Goal: Task Accomplishment & Management: Manage account settings

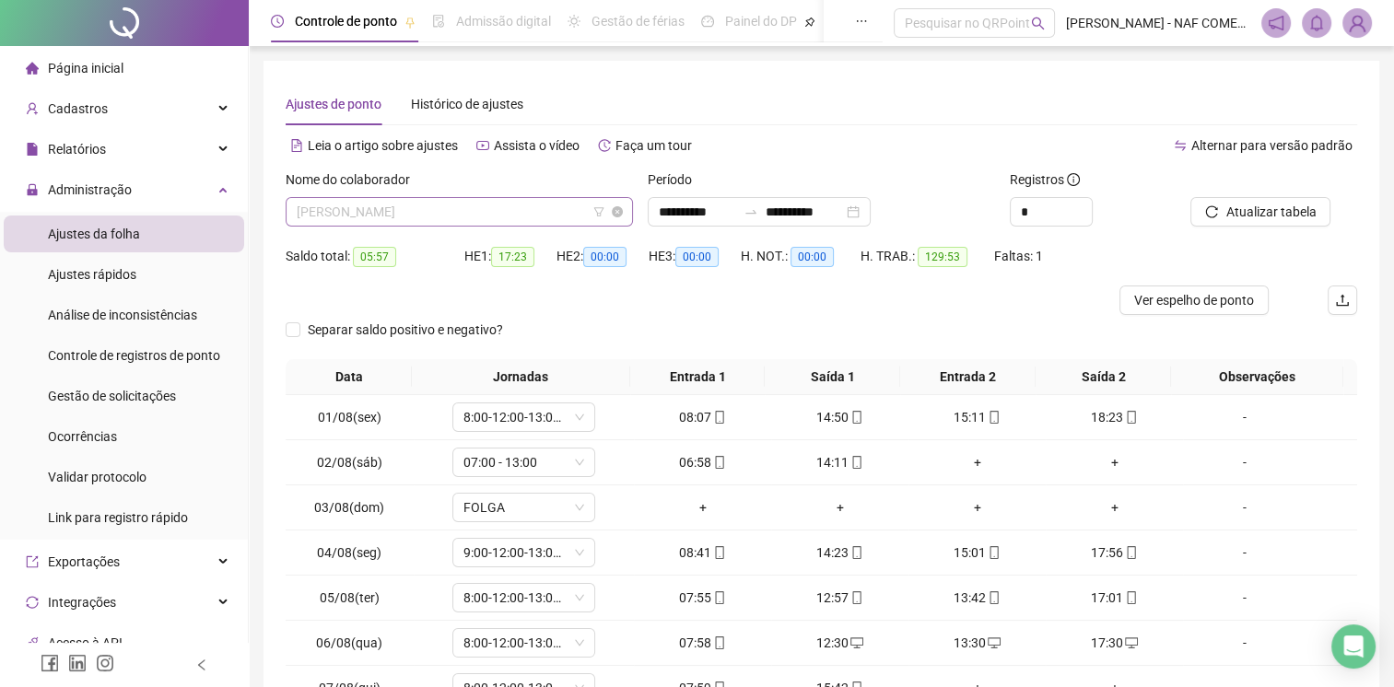
click at [458, 212] on span "[PERSON_NAME]" at bounding box center [459, 212] width 325 height 28
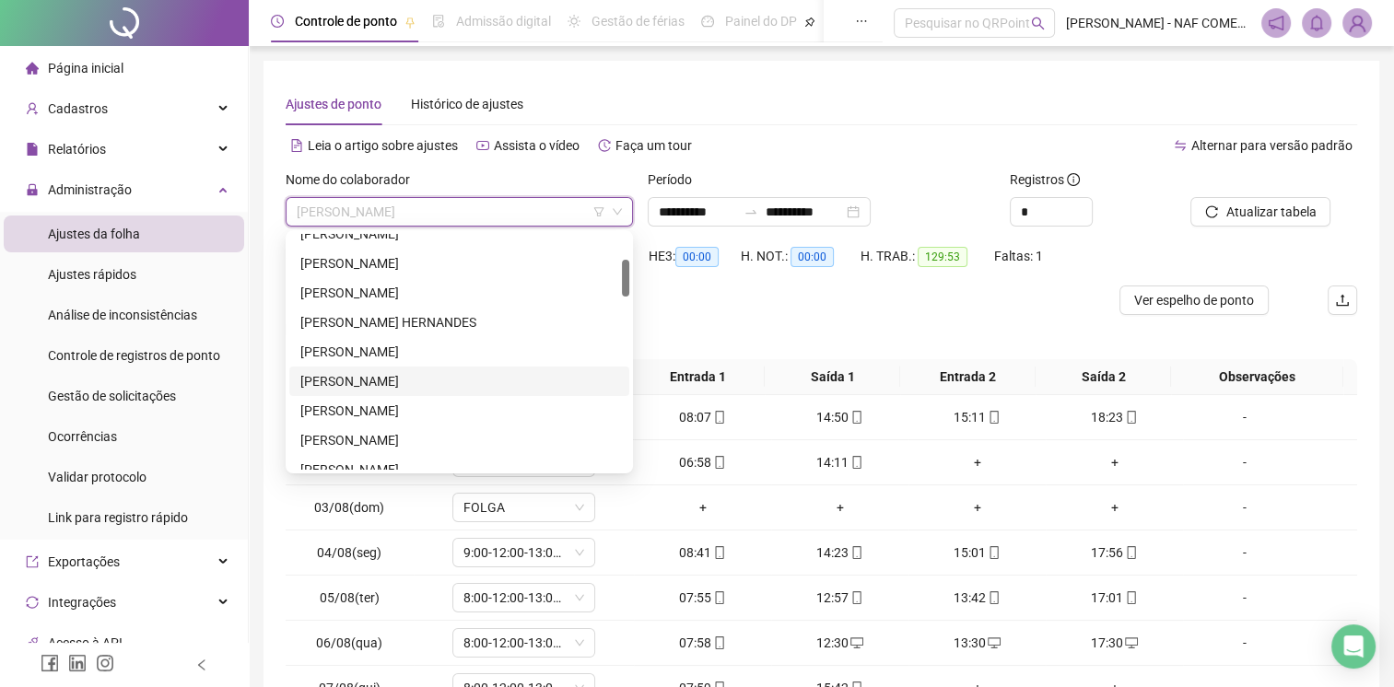
scroll to position [346, 0]
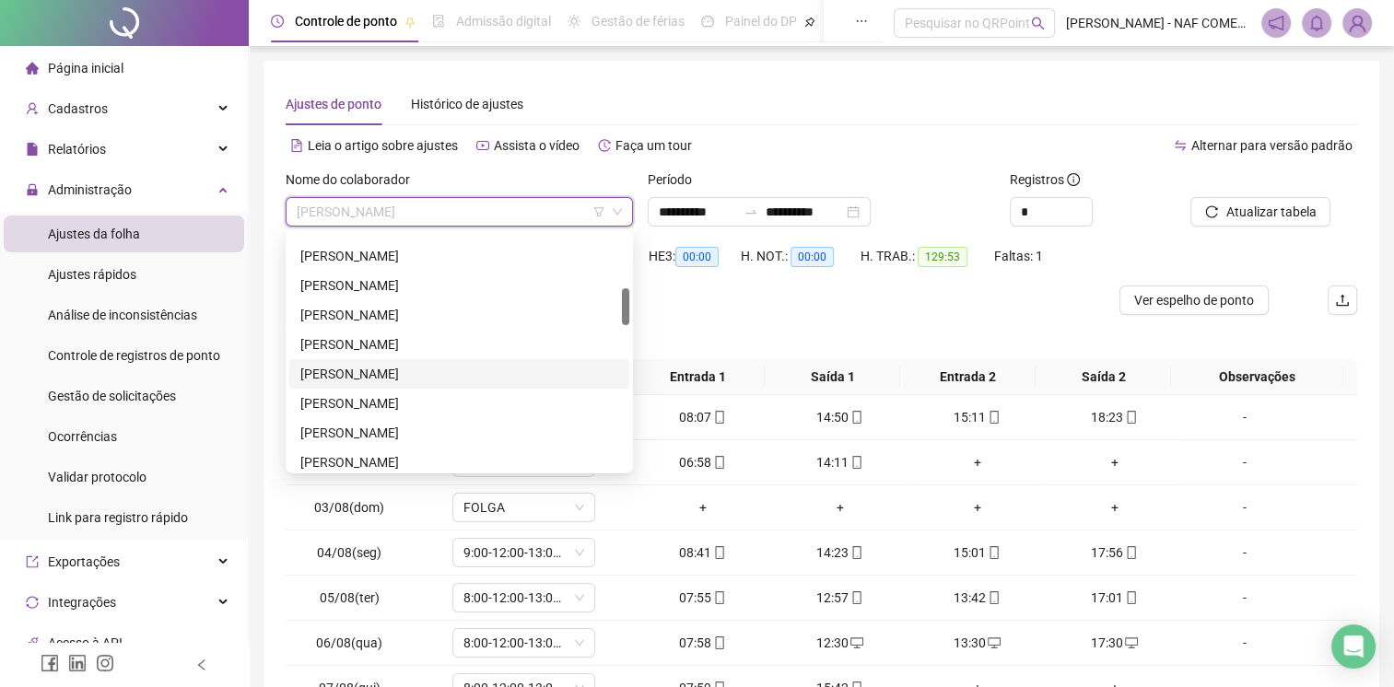
click at [416, 384] on div "[PERSON_NAME]" at bounding box center [459, 373] width 340 height 29
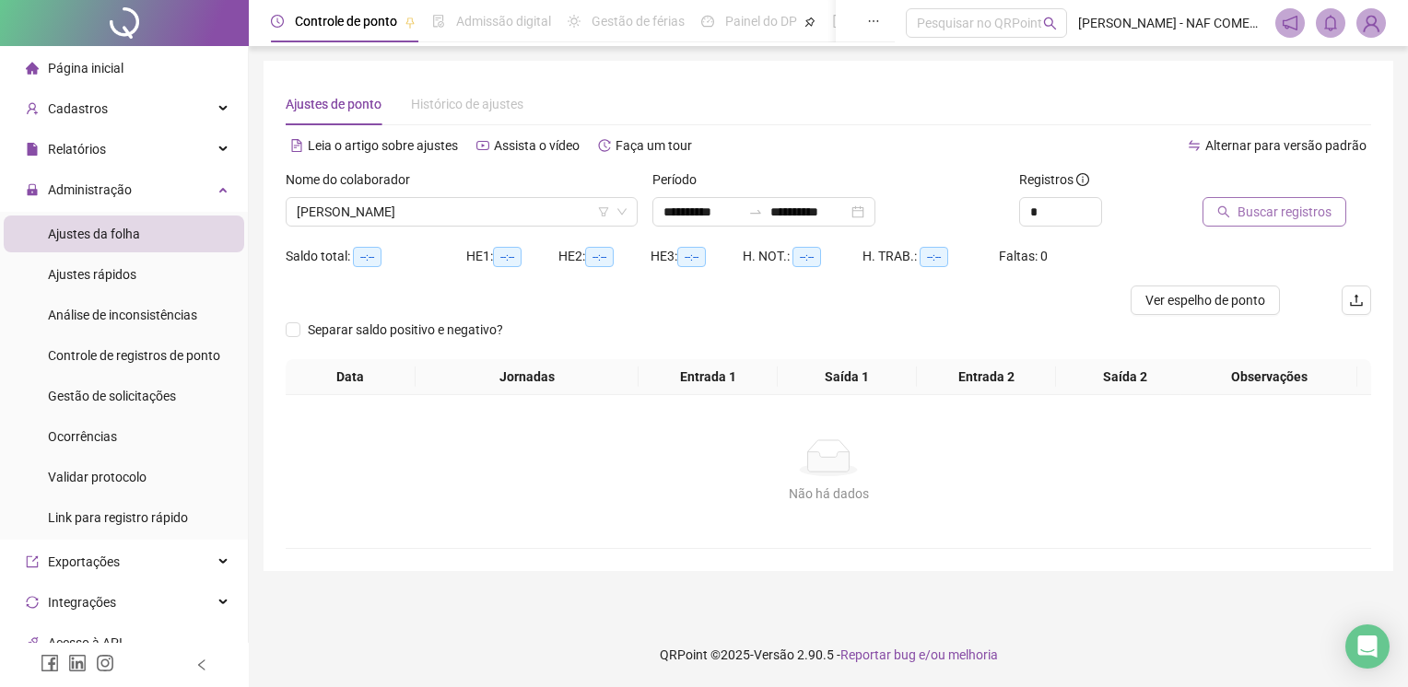
click at [1268, 219] on span "Buscar registros" at bounding box center [1284, 212] width 94 height 20
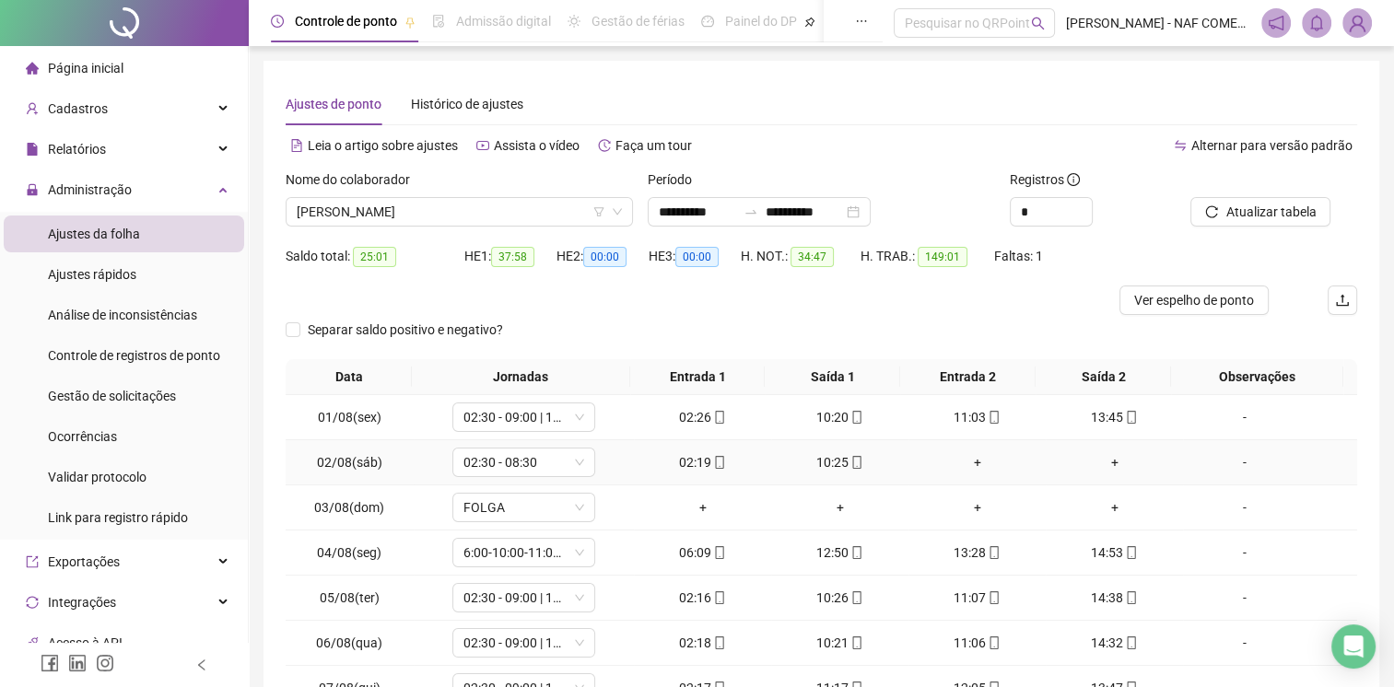
scroll to position [175, 0]
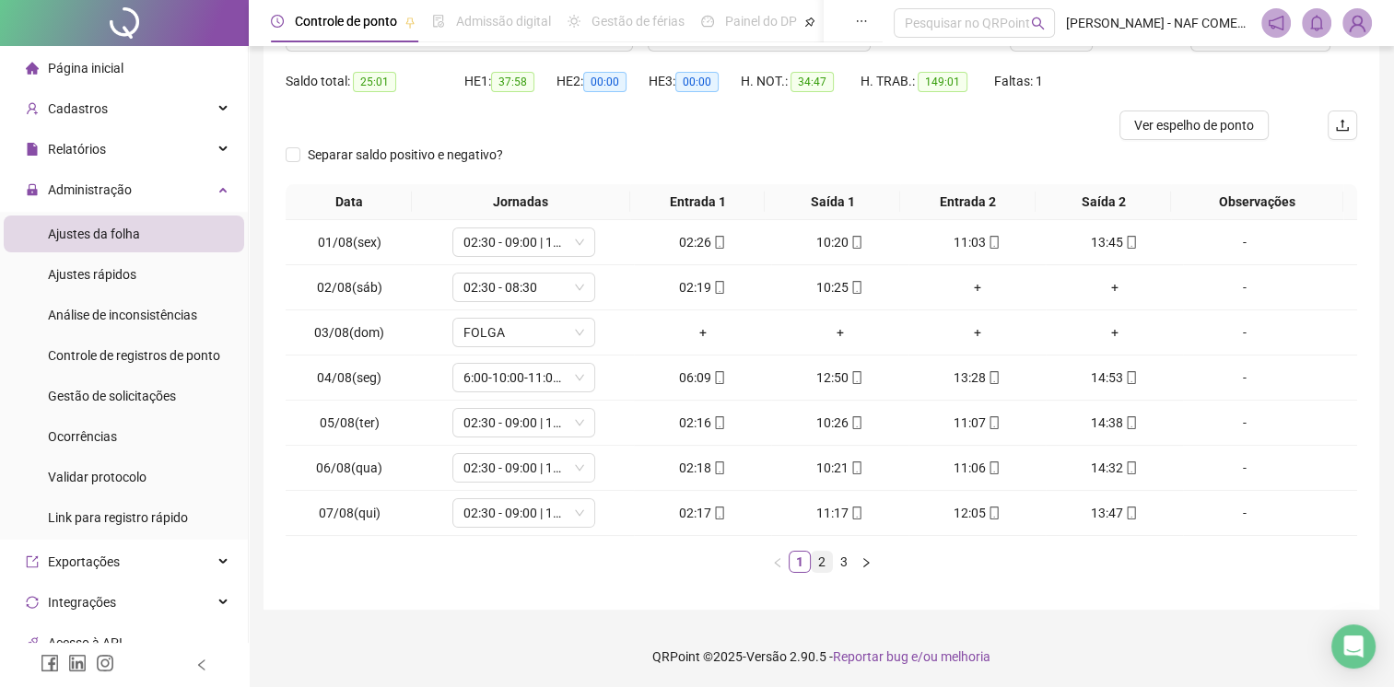
click at [828, 564] on link "2" at bounding box center [822, 562] width 20 height 20
click at [841, 564] on link "3" at bounding box center [844, 562] width 20 height 20
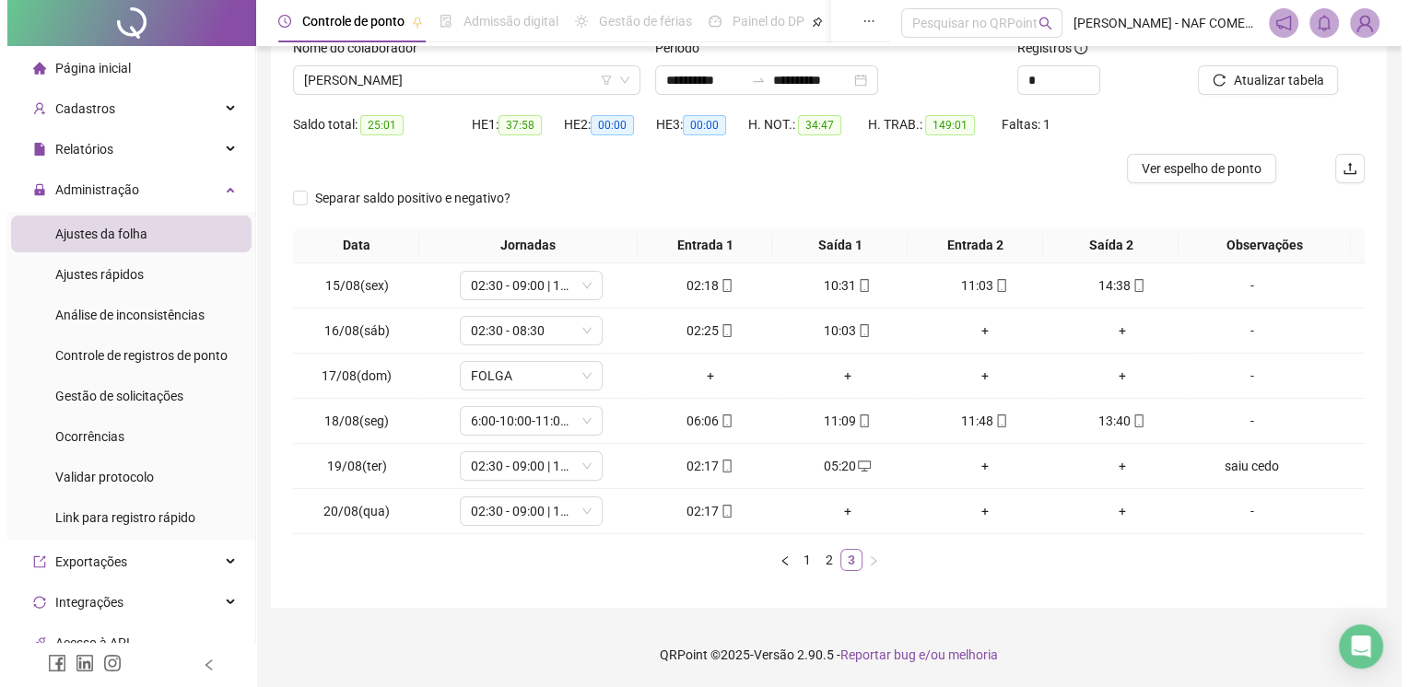
scroll to position [130, 0]
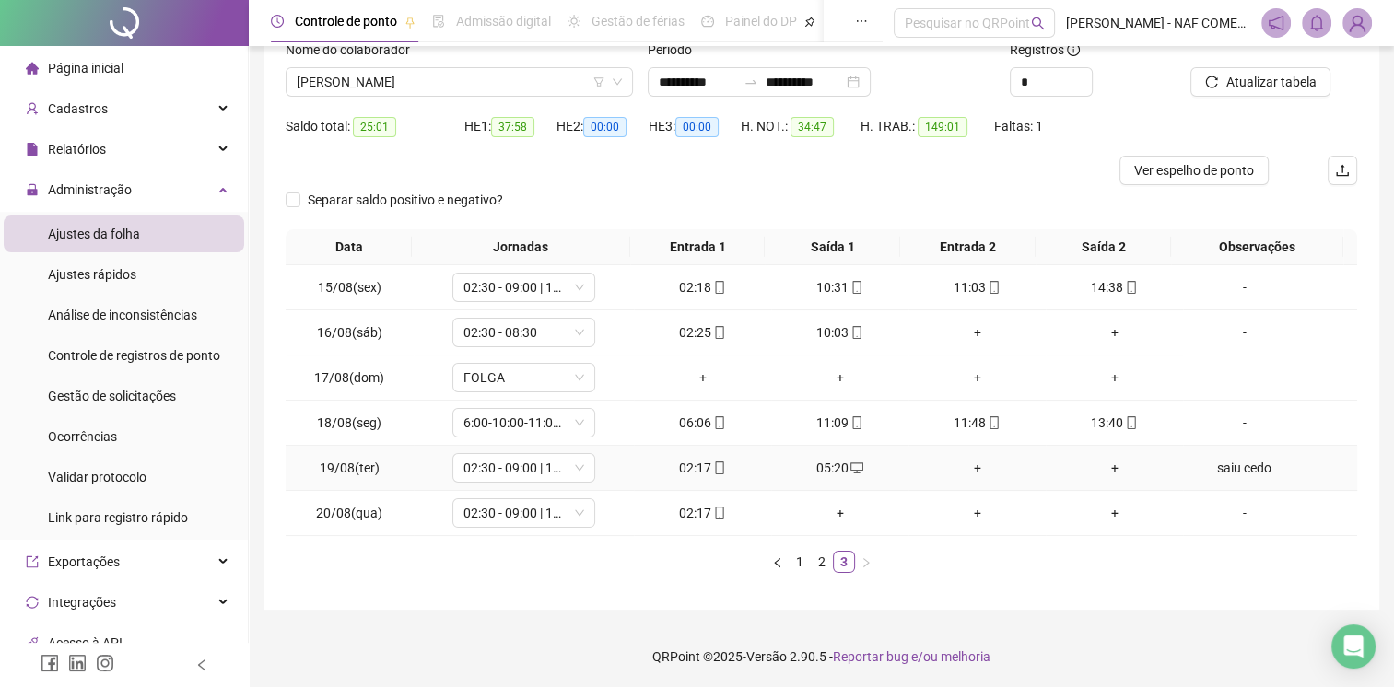
click at [1242, 475] on div "saiu cedo" at bounding box center [1244, 468] width 109 height 20
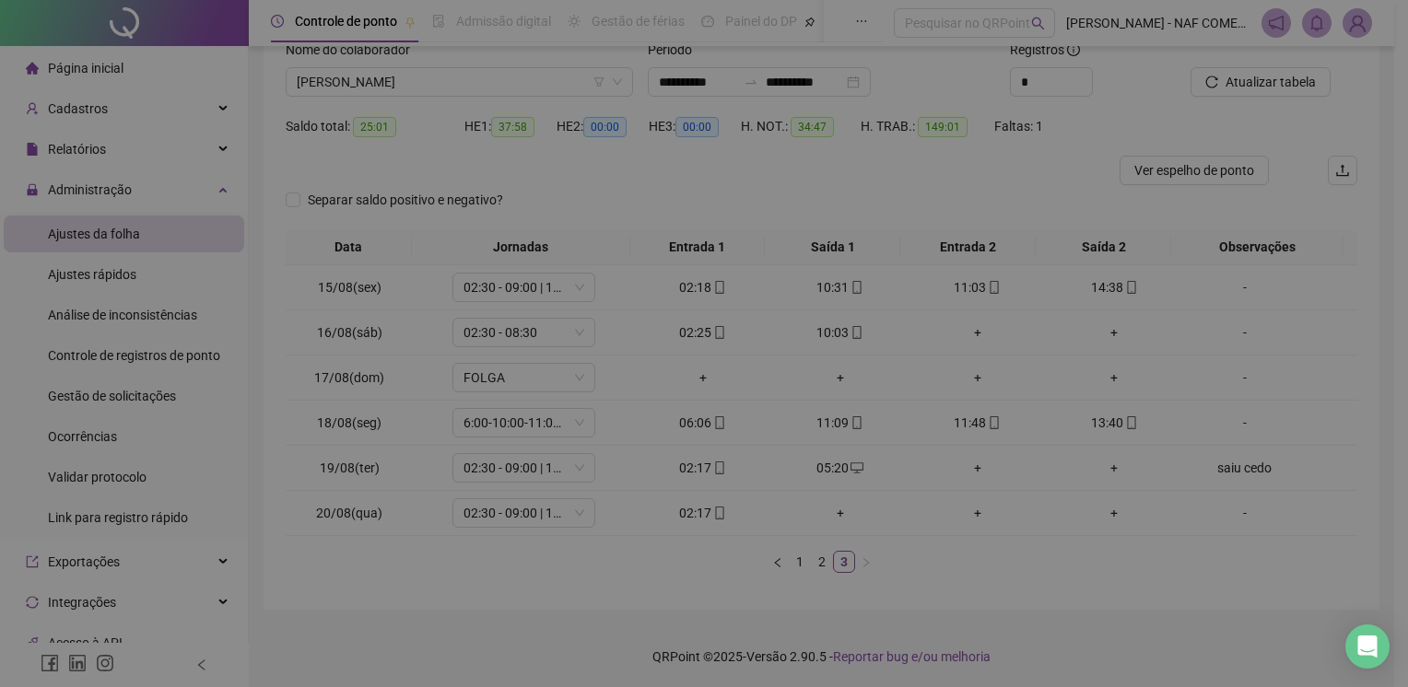
type textarea "*********"
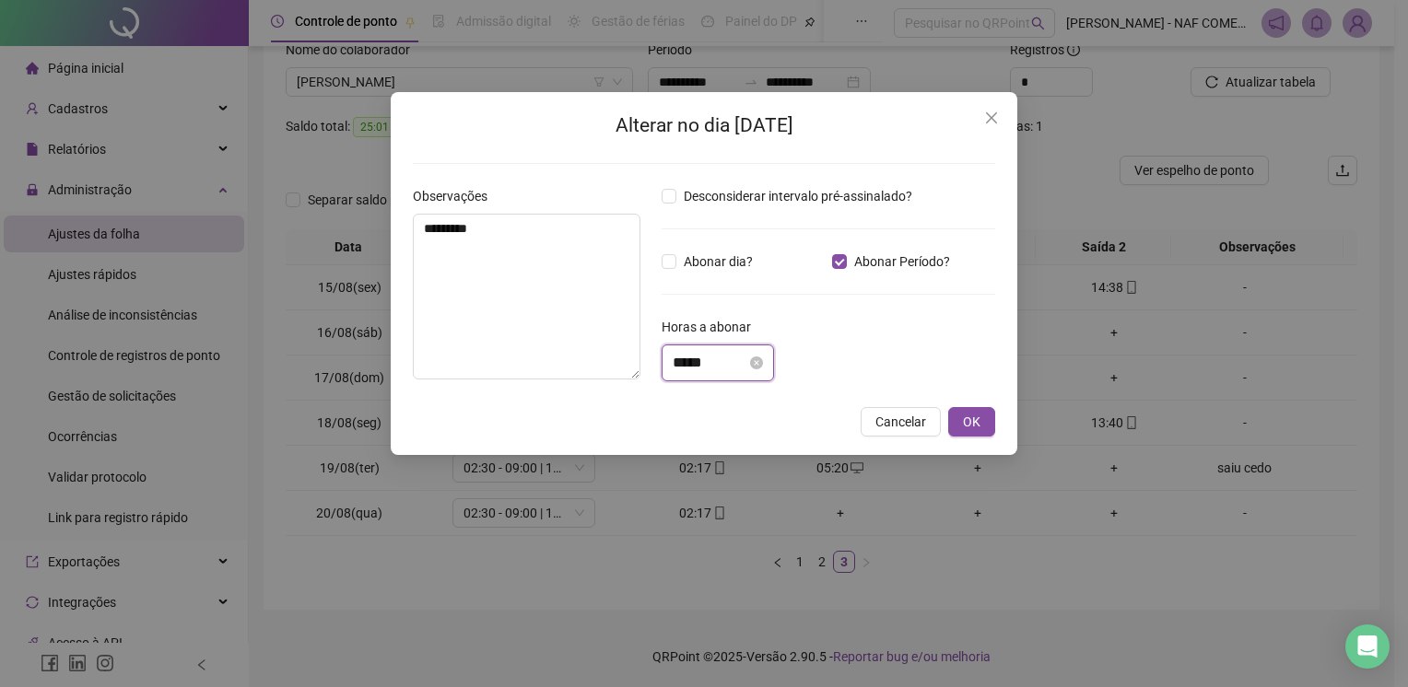
click at [746, 363] on input "*****" at bounding box center [710, 363] width 74 height 22
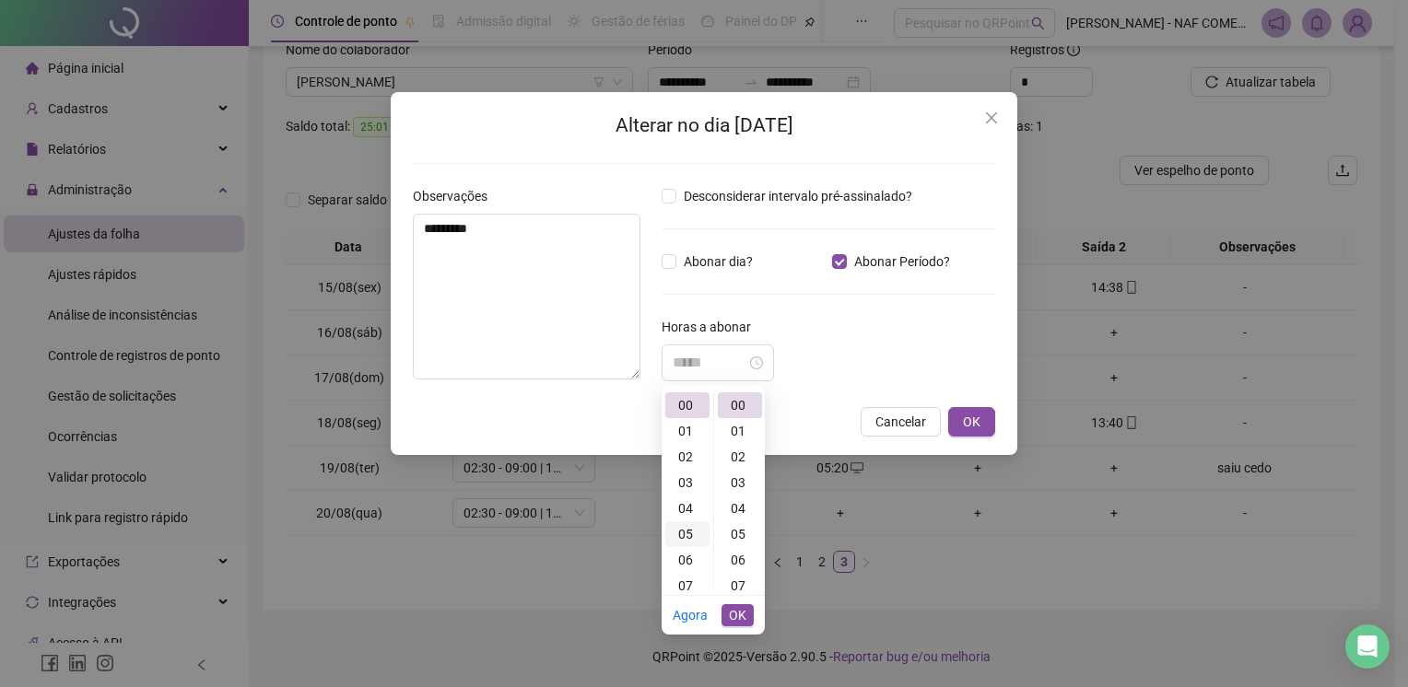
click at [682, 538] on div "05" at bounding box center [687, 535] width 44 height 26
click at [737, 455] on div "09" at bounding box center [740, 453] width 44 height 26
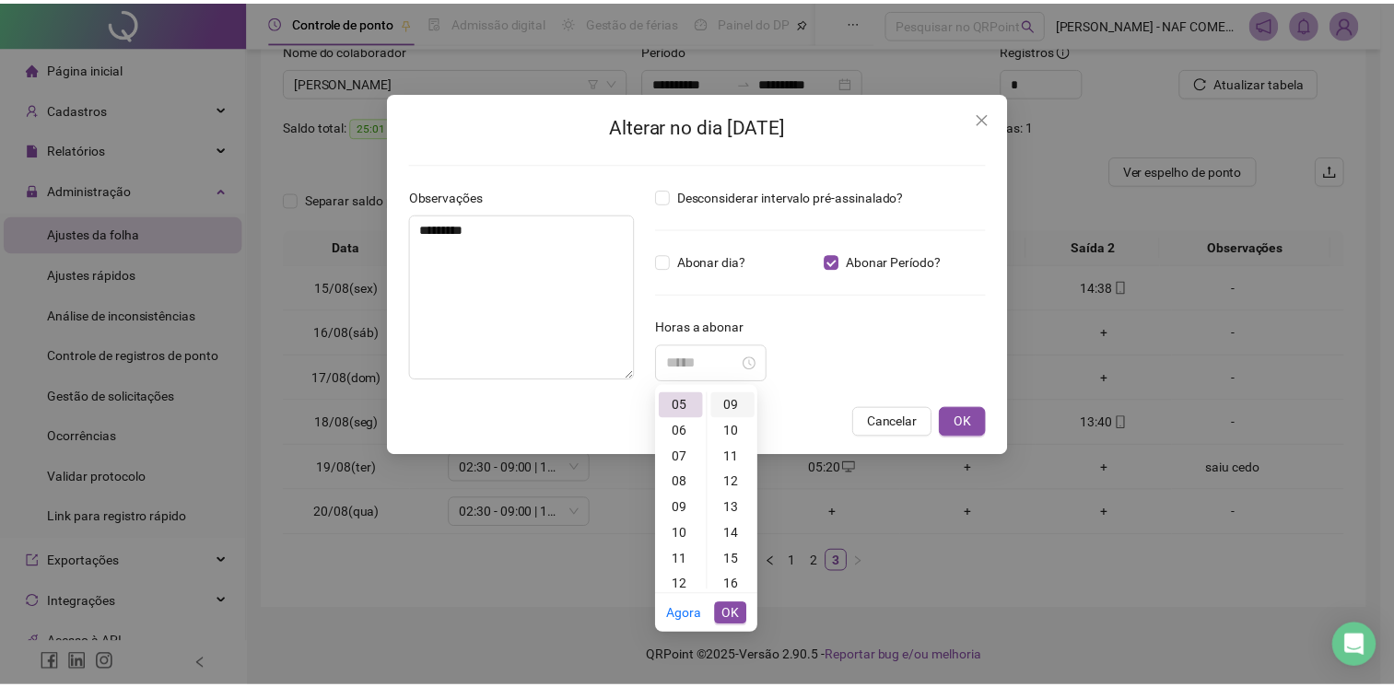
scroll to position [232, 0]
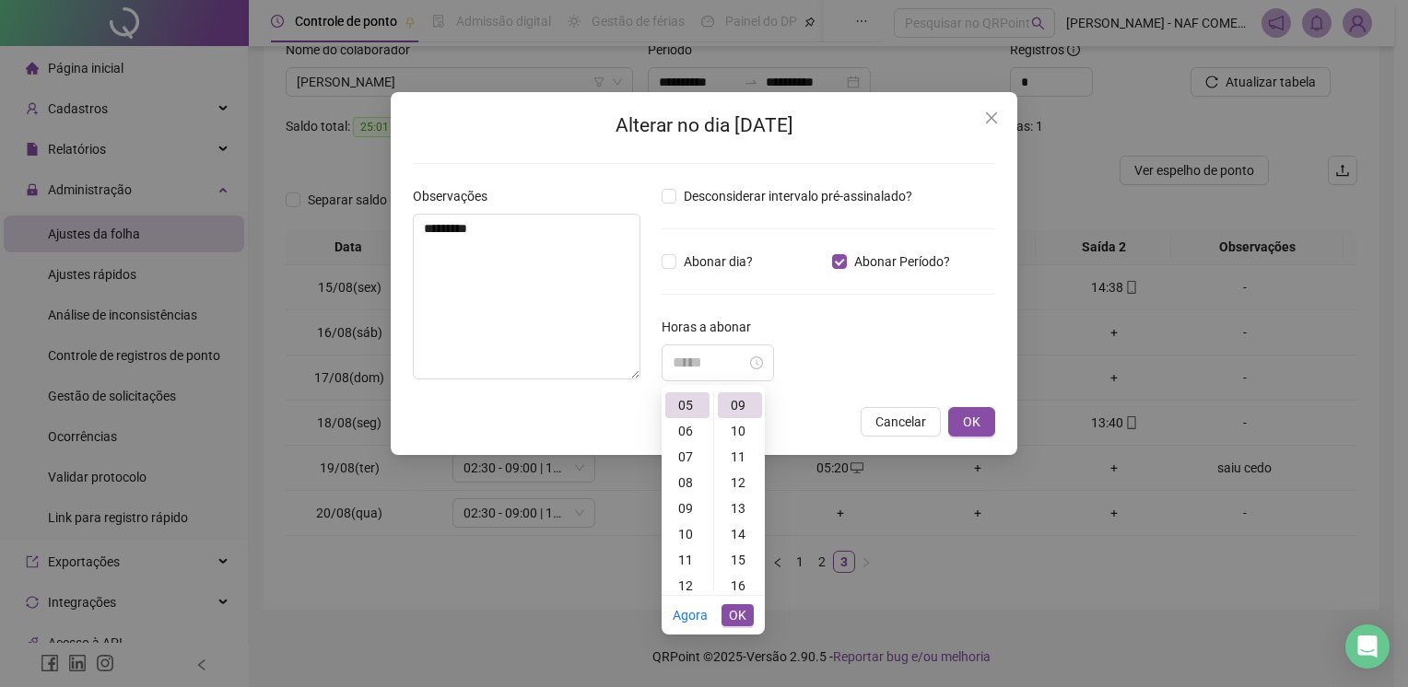
type input "*****"
click at [736, 620] on span "OK" at bounding box center [738, 615] width 18 height 20
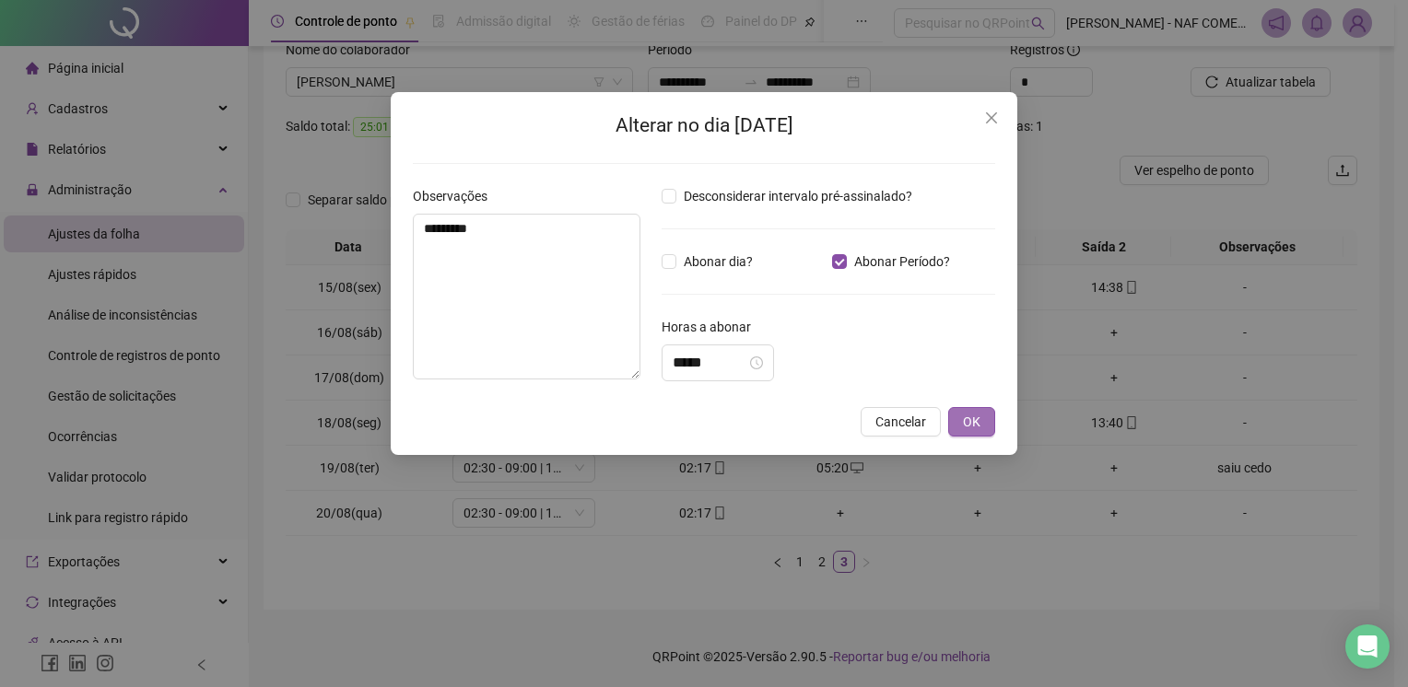
click at [967, 429] on span "OK" at bounding box center [972, 422] width 18 height 20
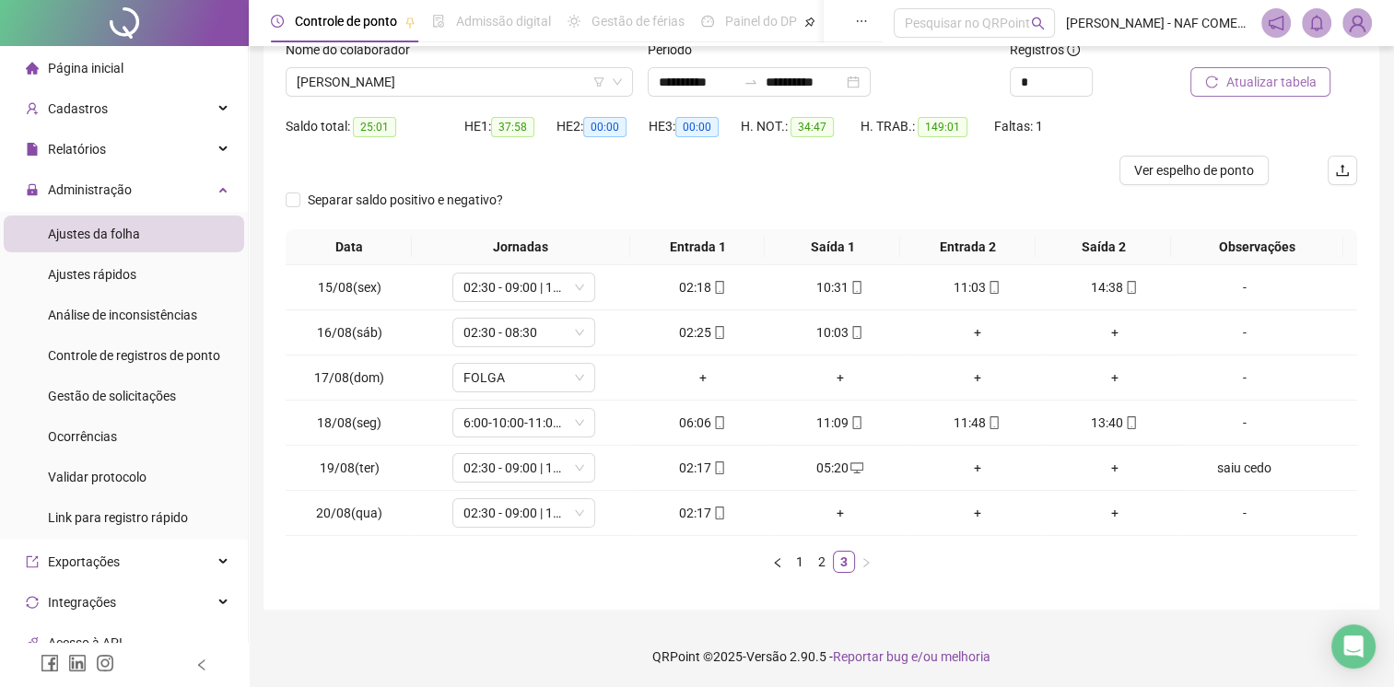
click at [1249, 80] on span "Atualizar tabela" at bounding box center [1270, 82] width 90 height 20
click at [766, 169] on div at bounding box center [687, 170] width 803 height 29
click at [1235, 460] on div "saiu cedo" at bounding box center [1244, 468] width 109 height 20
type input "*****"
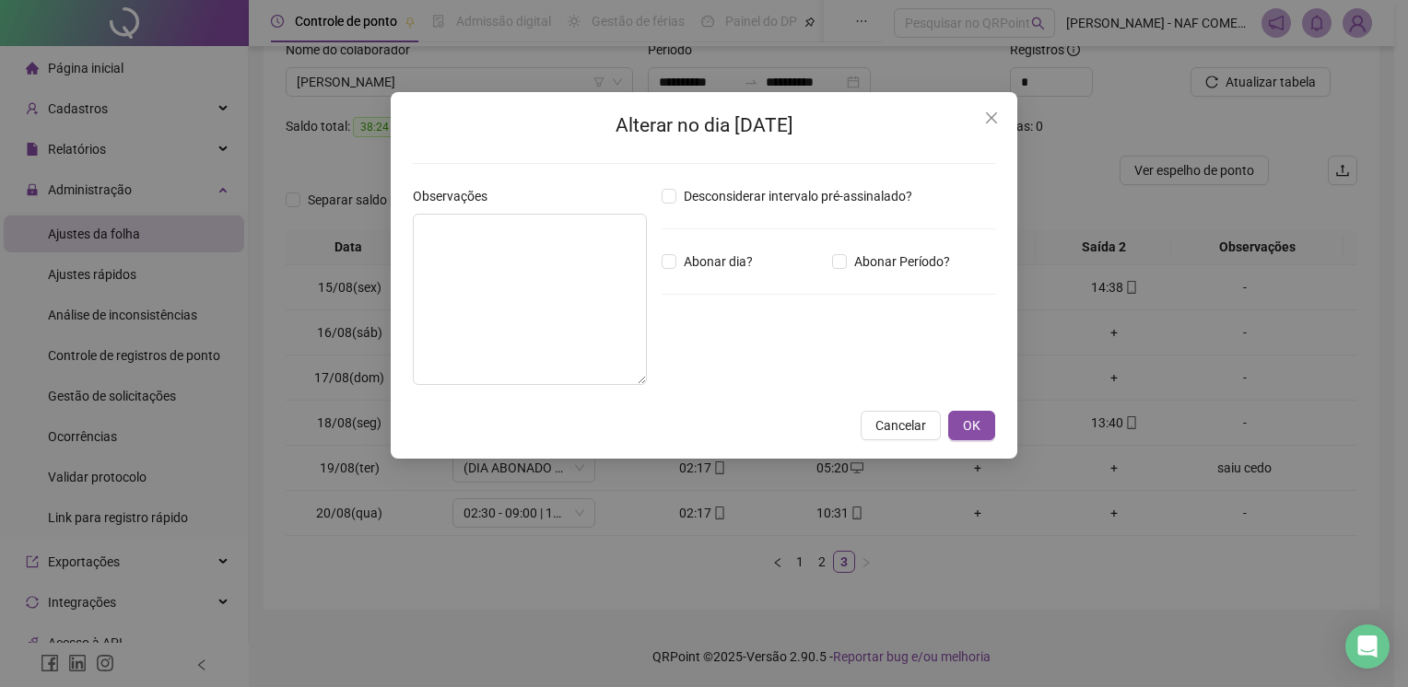
type textarea "*********"
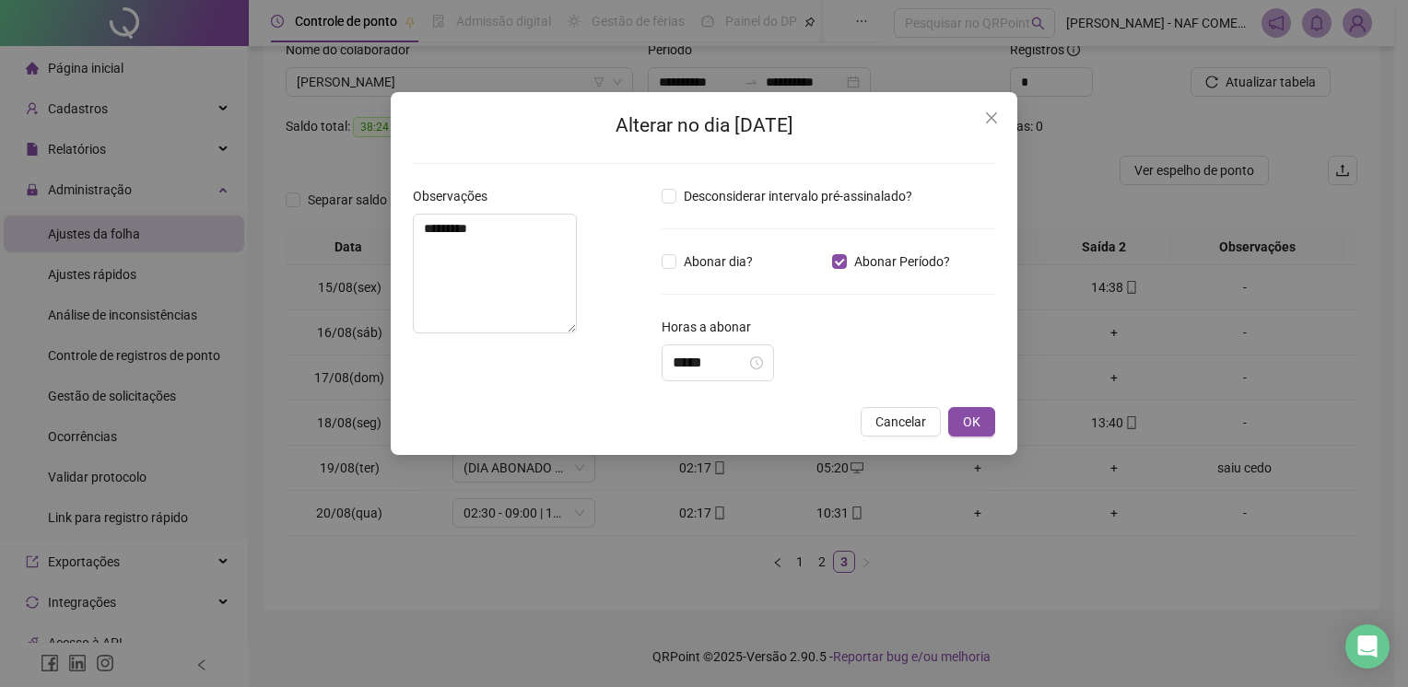
type input "*****"
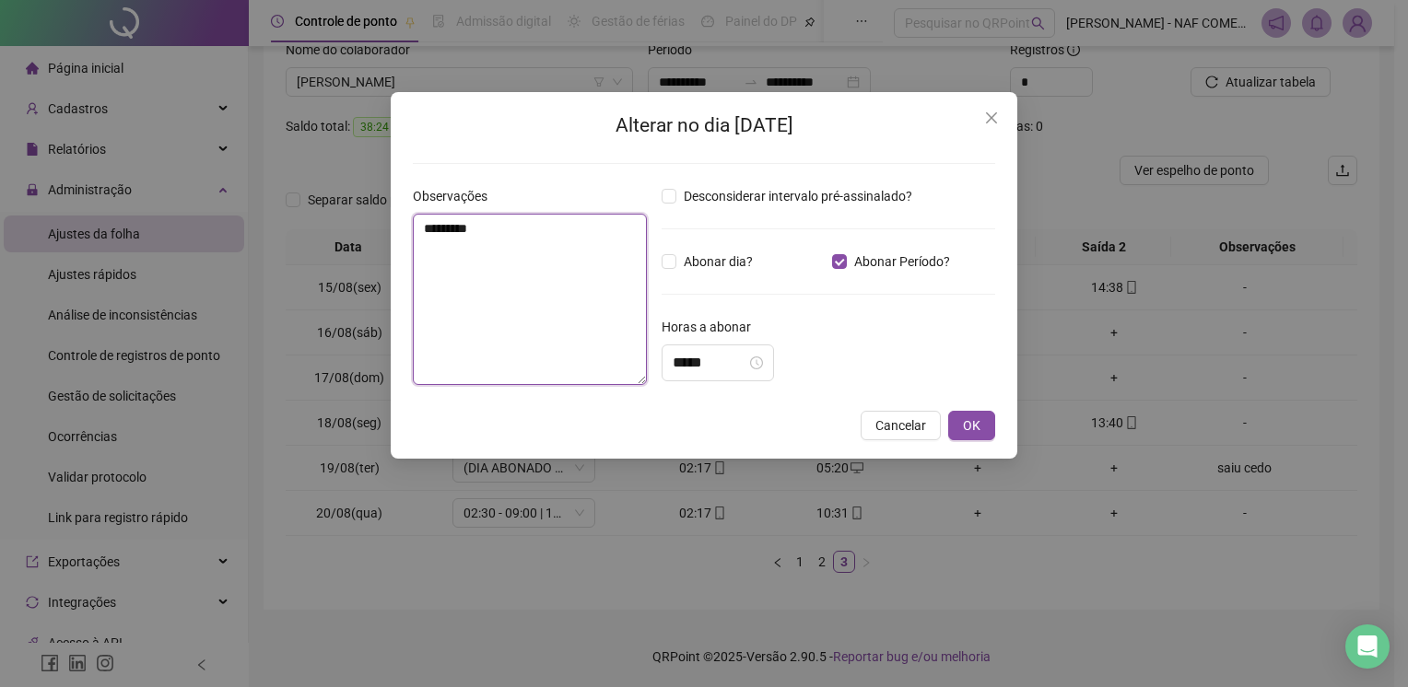
drag, startPoint x: 496, startPoint y: 231, endPoint x: 402, endPoint y: 230, distance: 94.0
click at [402, 230] on div "Alterar no dia [DATE] Observações ********* Desconsiderar intervalo pré-assinal…" at bounding box center [704, 275] width 627 height 367
type textarea "*"
type textarea "**********"
click at [973, 426] on span "OK" at bounding box center [972, 426] width 18 height 20
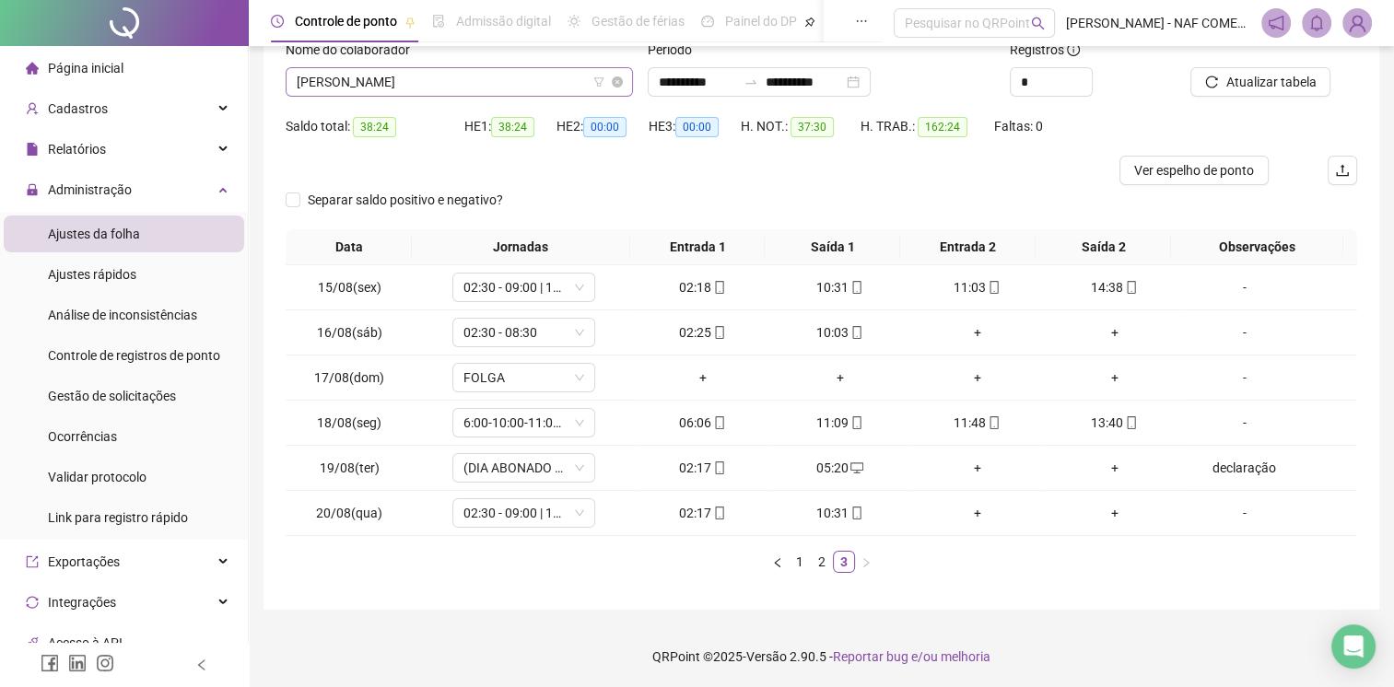
click at [430, 82] on span "[PERSON_NAME]" at bounding box center [459, 82] width 325 height 28
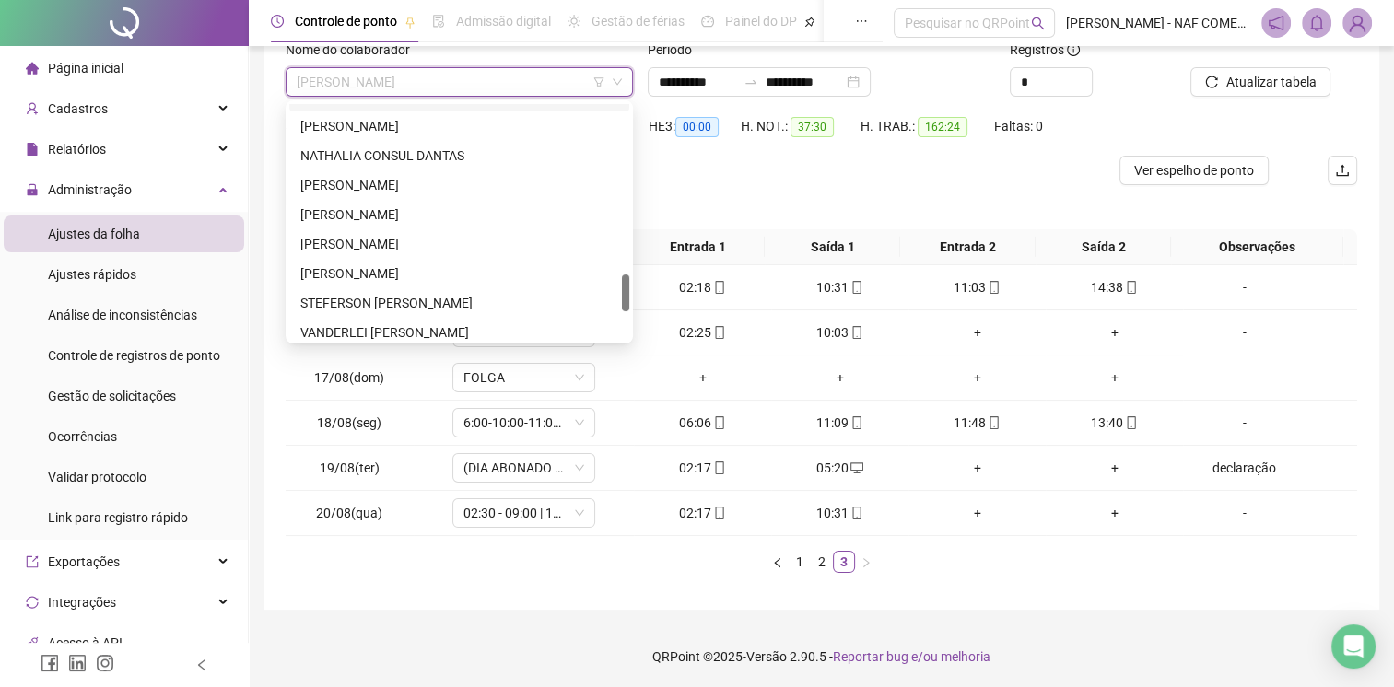
scroll to position [1268, 0]
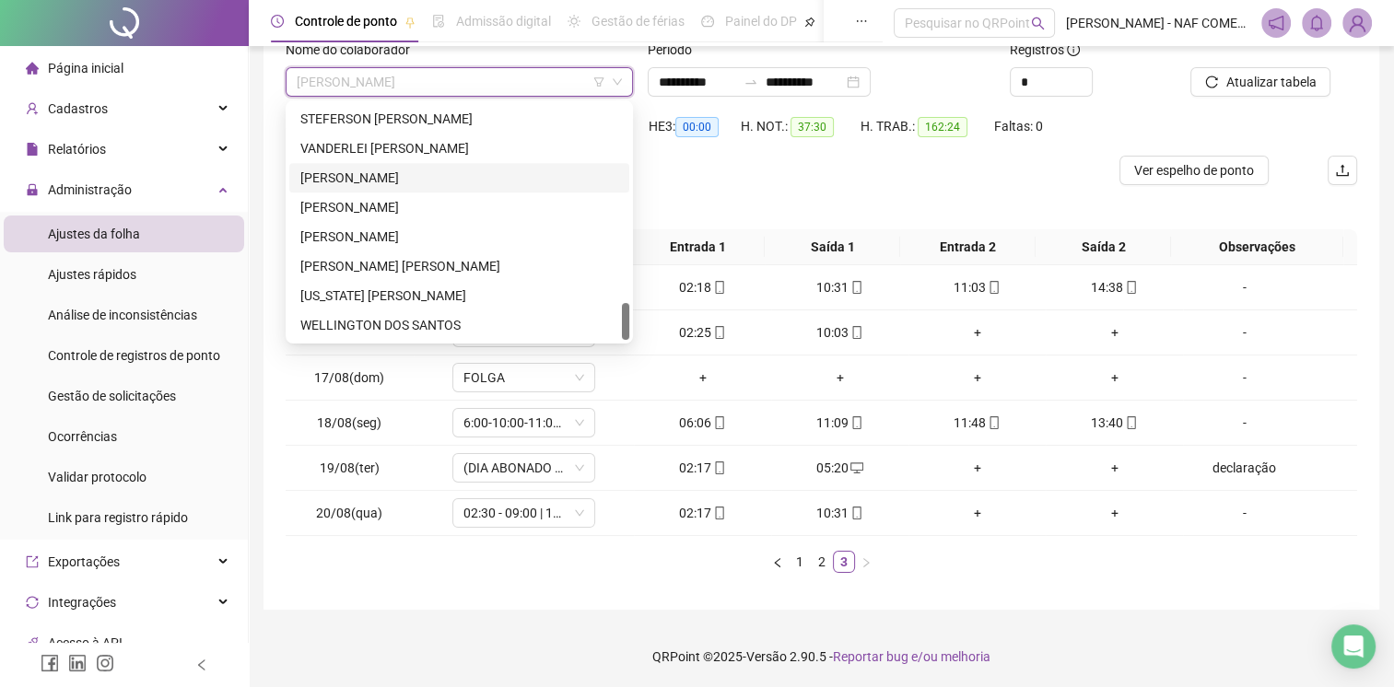
click at [397, 178] on div "[PERSON_NAME]" at bounding box center [459, 178] width 318 height 20
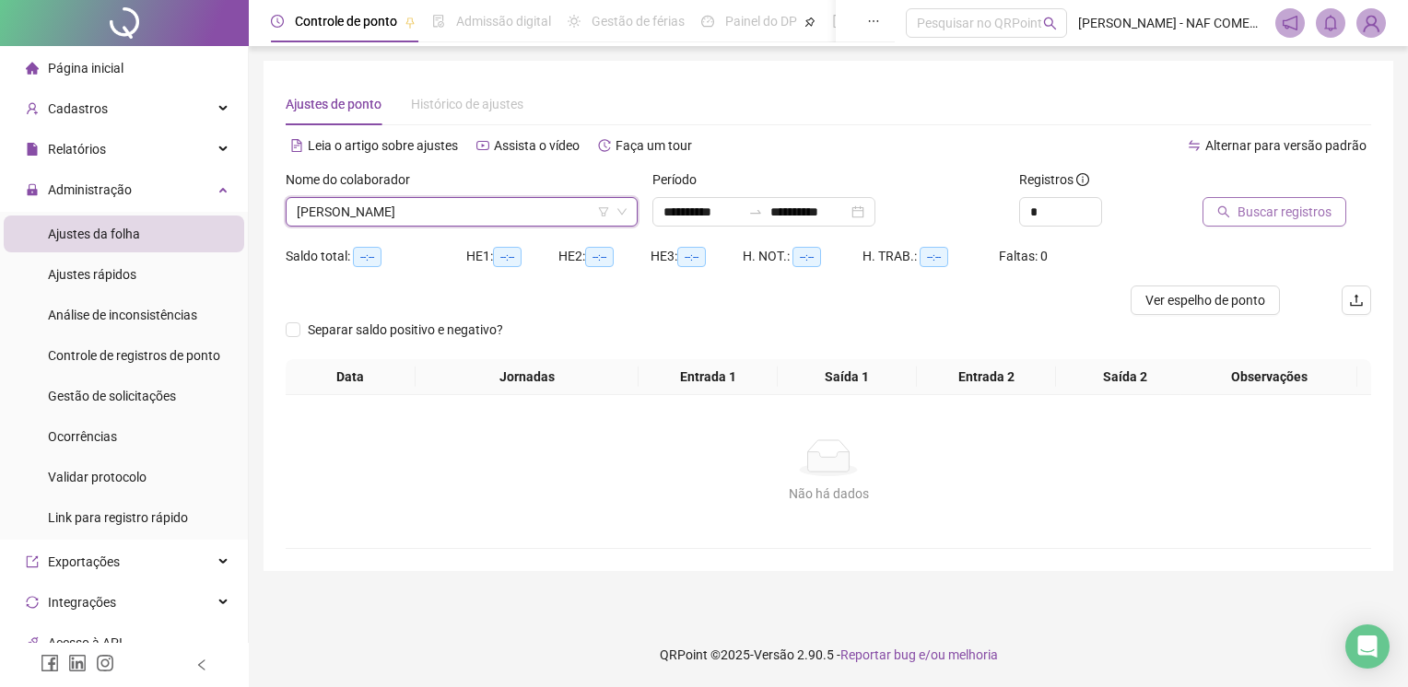
click at [1268, 209] on span "Buscar registros" at bounding box center [1284, 212] width 94 height 20
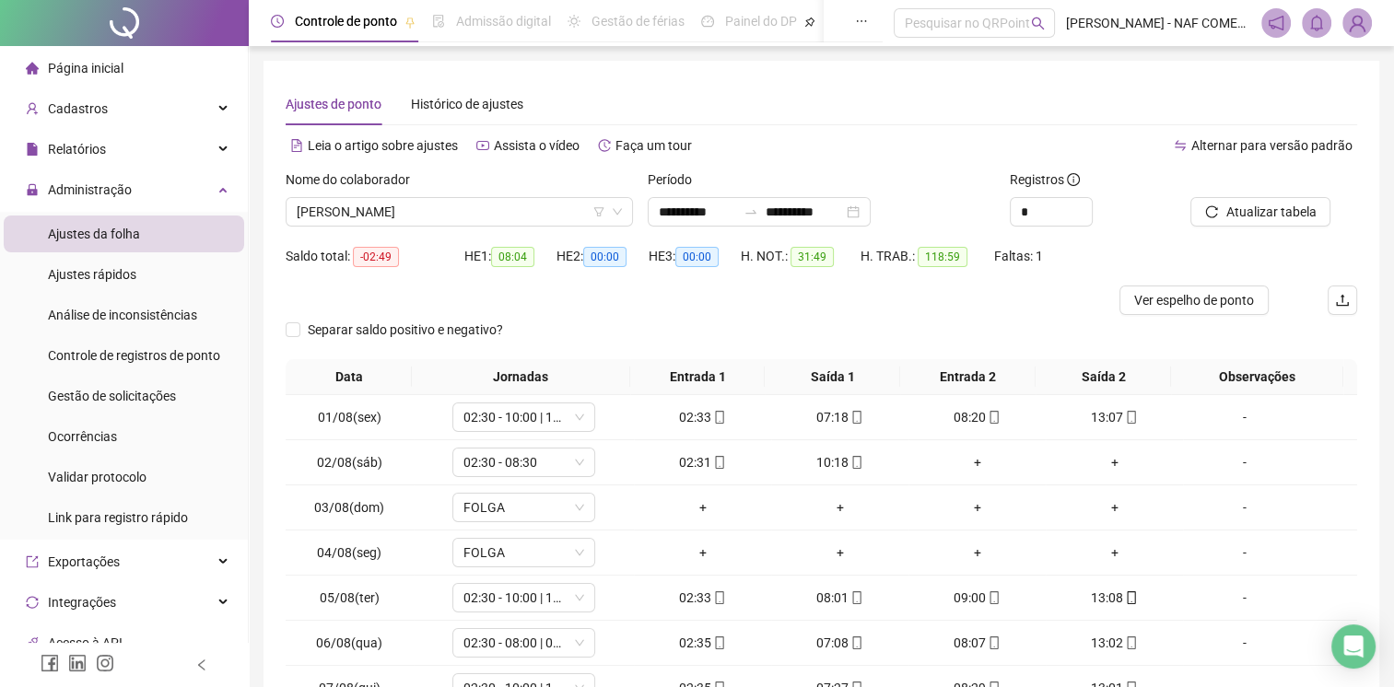
scroll to position [175, 0]
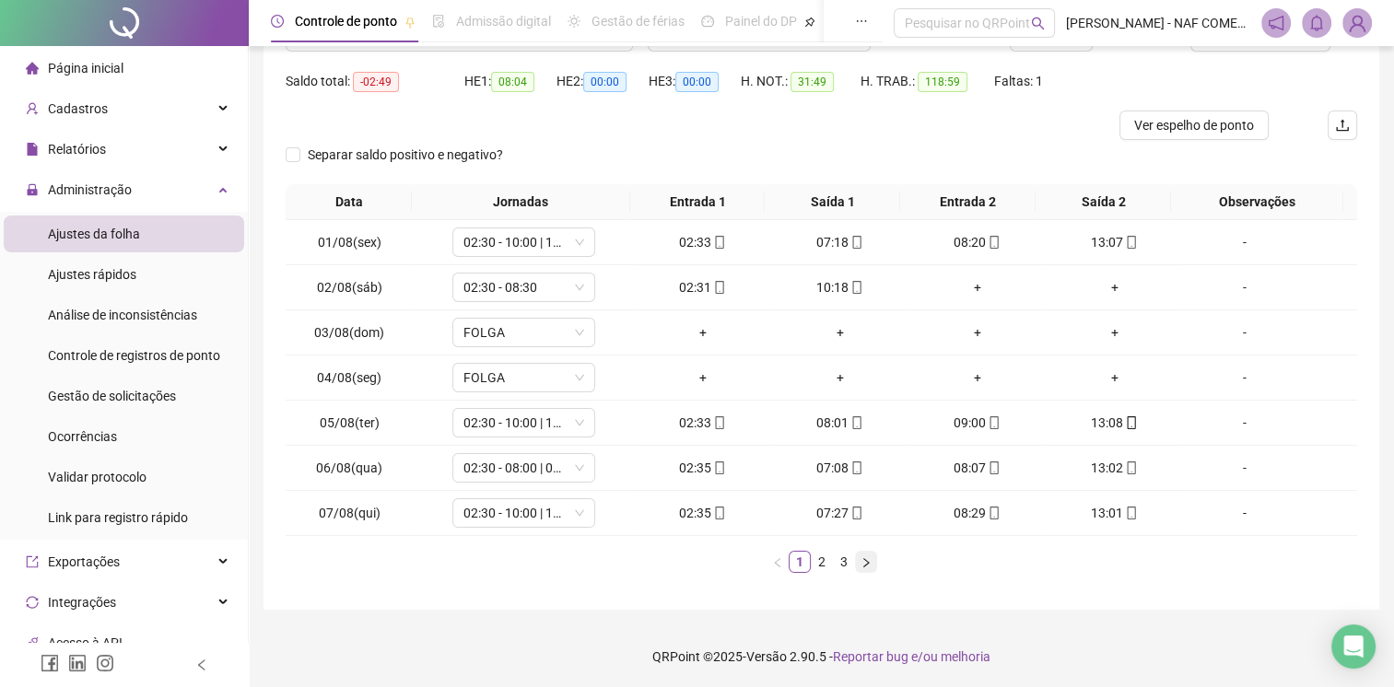
click at [855, 568] on button "button" at bounding box center [866, 562] width 22 height 22
click at [845, 563] on link "3" at bounding box center [844, 562] width 20 height 20
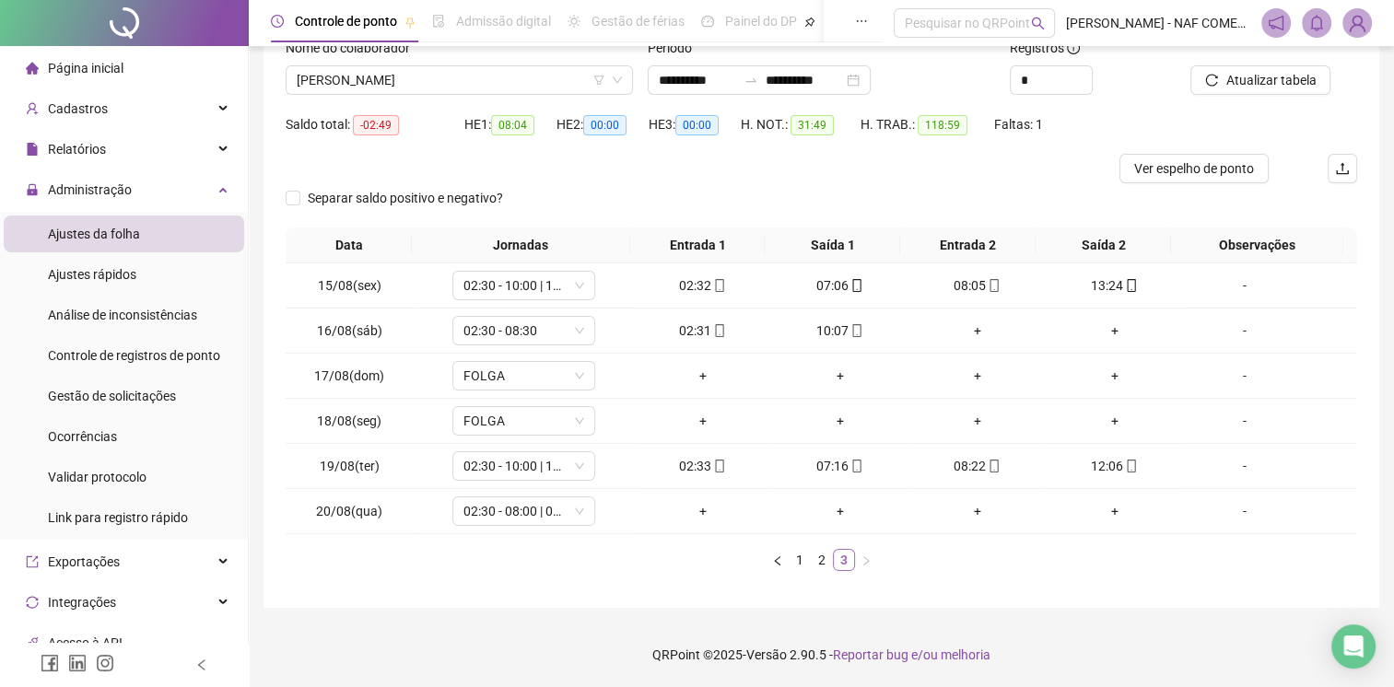
scroll to position [130, 0]
click at [713, 466] on icon "mobile" at bounding box center [719, 468] width 13 height 13
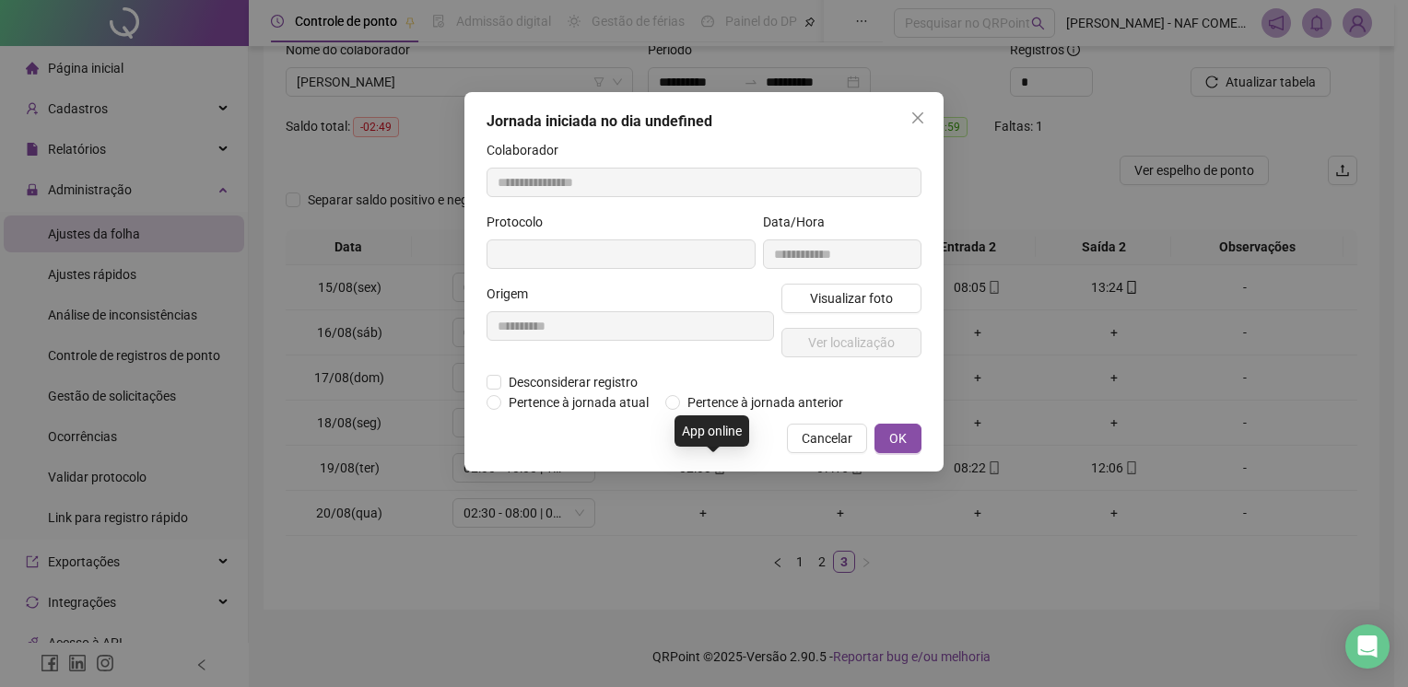
type input "**********"
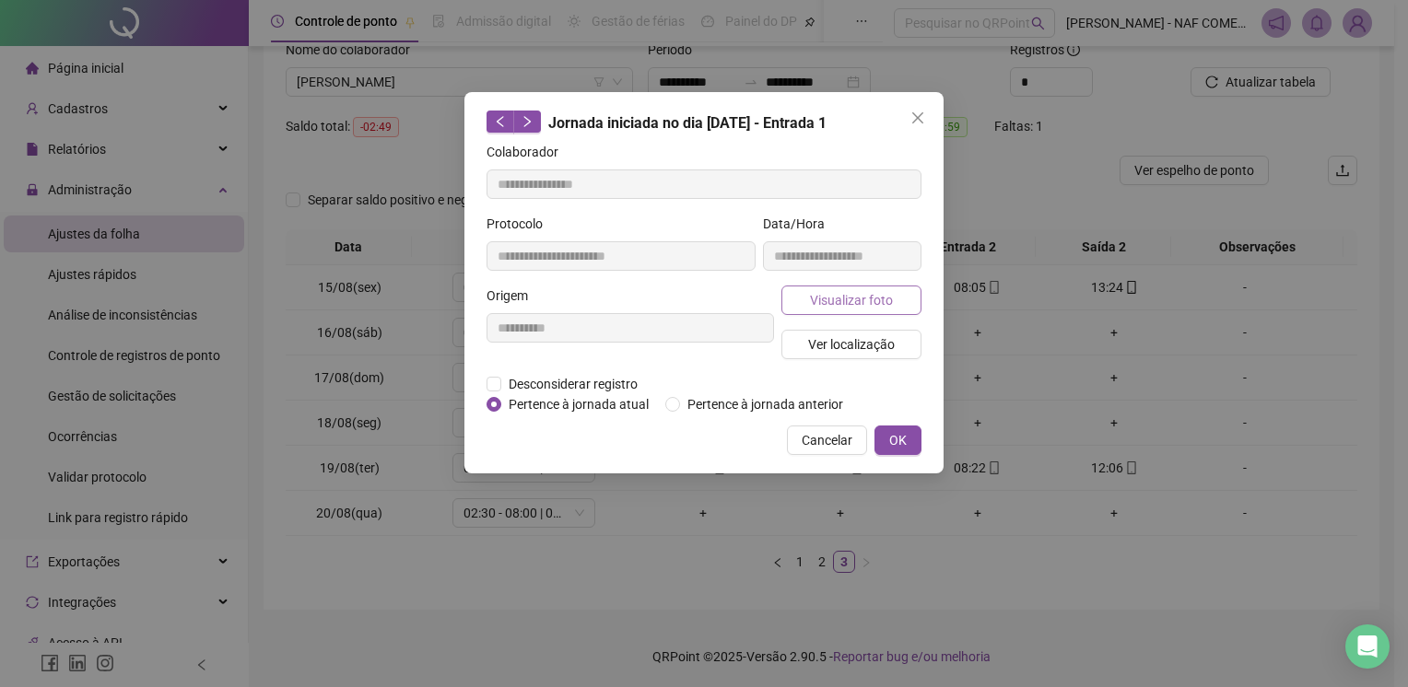
click at [855, 296] on span "Visualizar foto" at bounding box center [851, 300] width 83 height 20
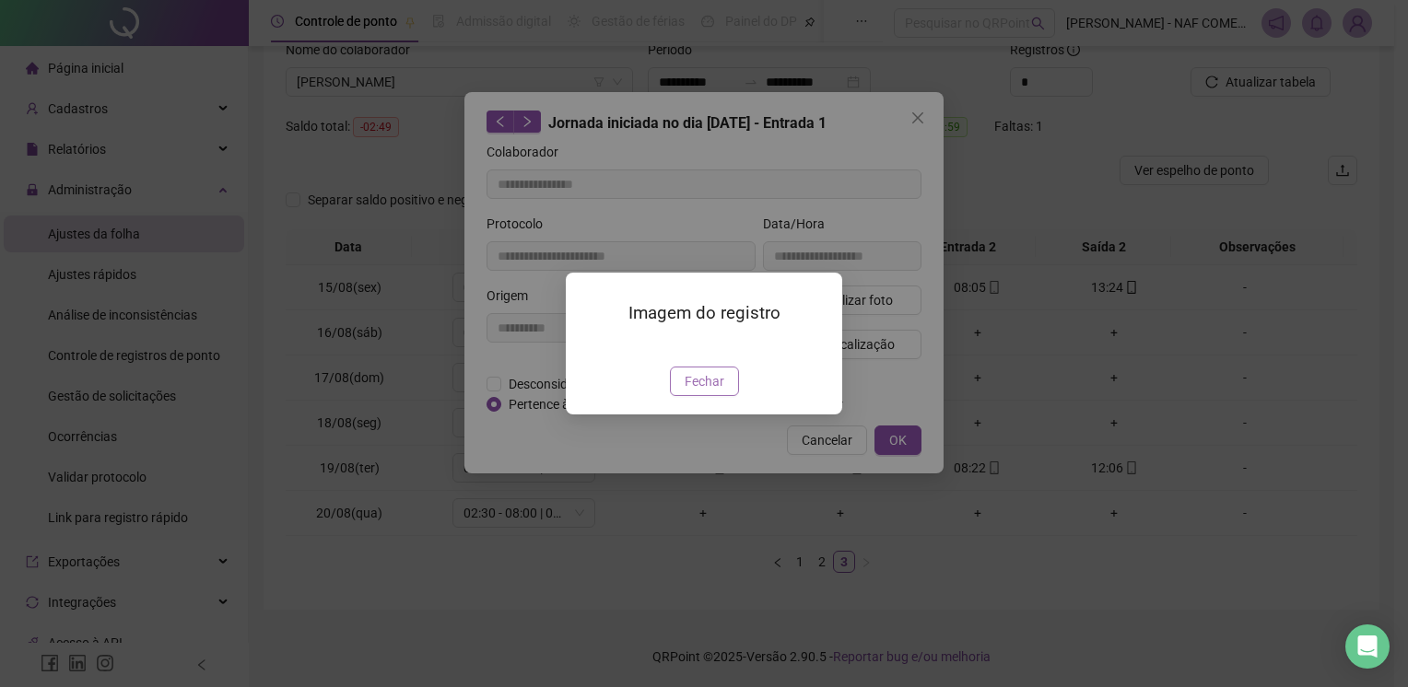
click at [718, 392] on span "Fechar" at bounding box center [705, 381] width 40 height 20
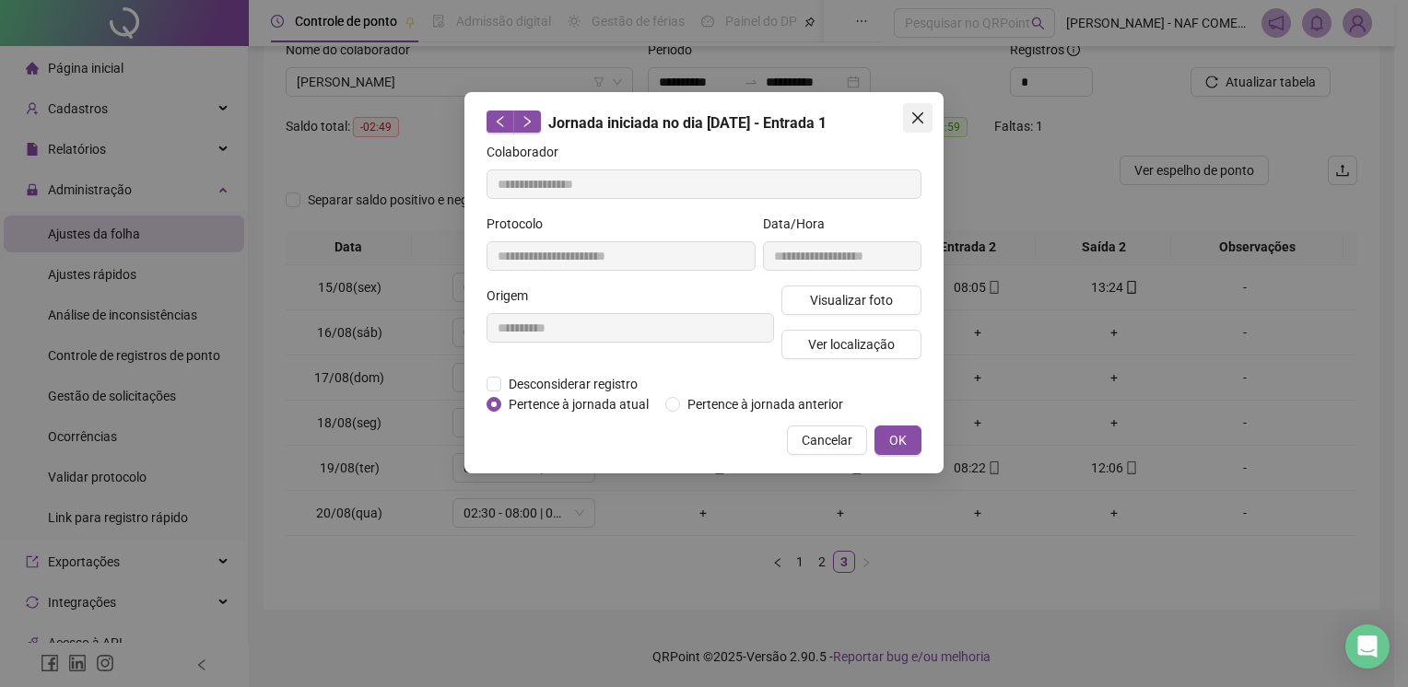
click at [919, 118] on icon "close" at bounding box center [917, 118] width 15 height 15
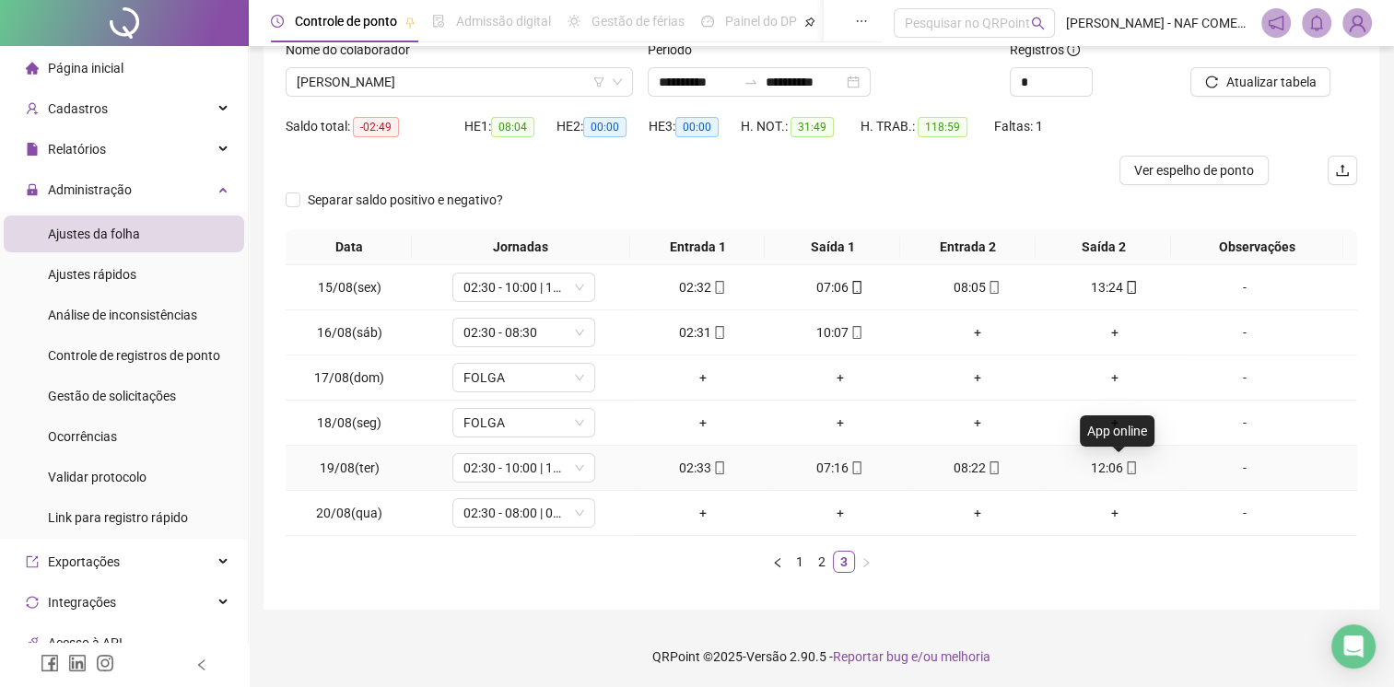
click at [1125, 470] on icon "mobile" at bounding box center [1131, 468] width 13 height 13
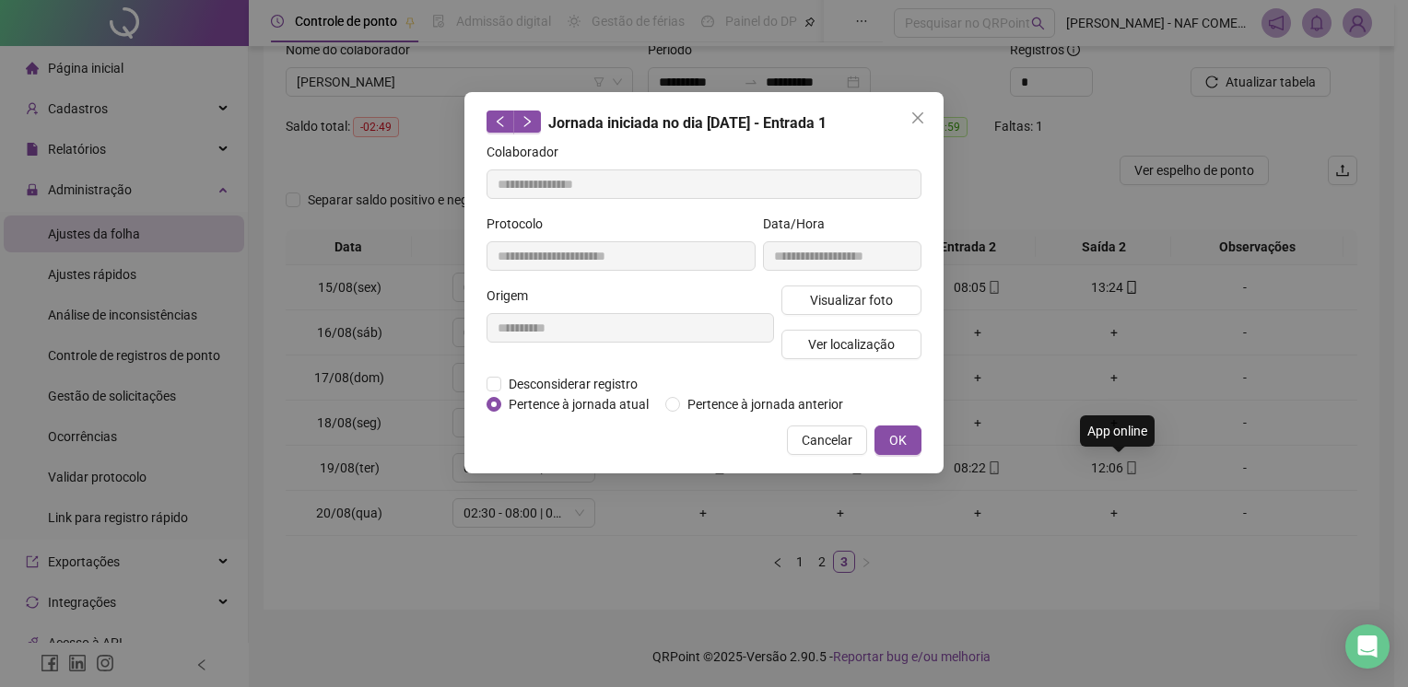
type input "**********"
click at [872, 293] on span "Visualizar foto" at bounding box center [851, 300] width 83 height 20
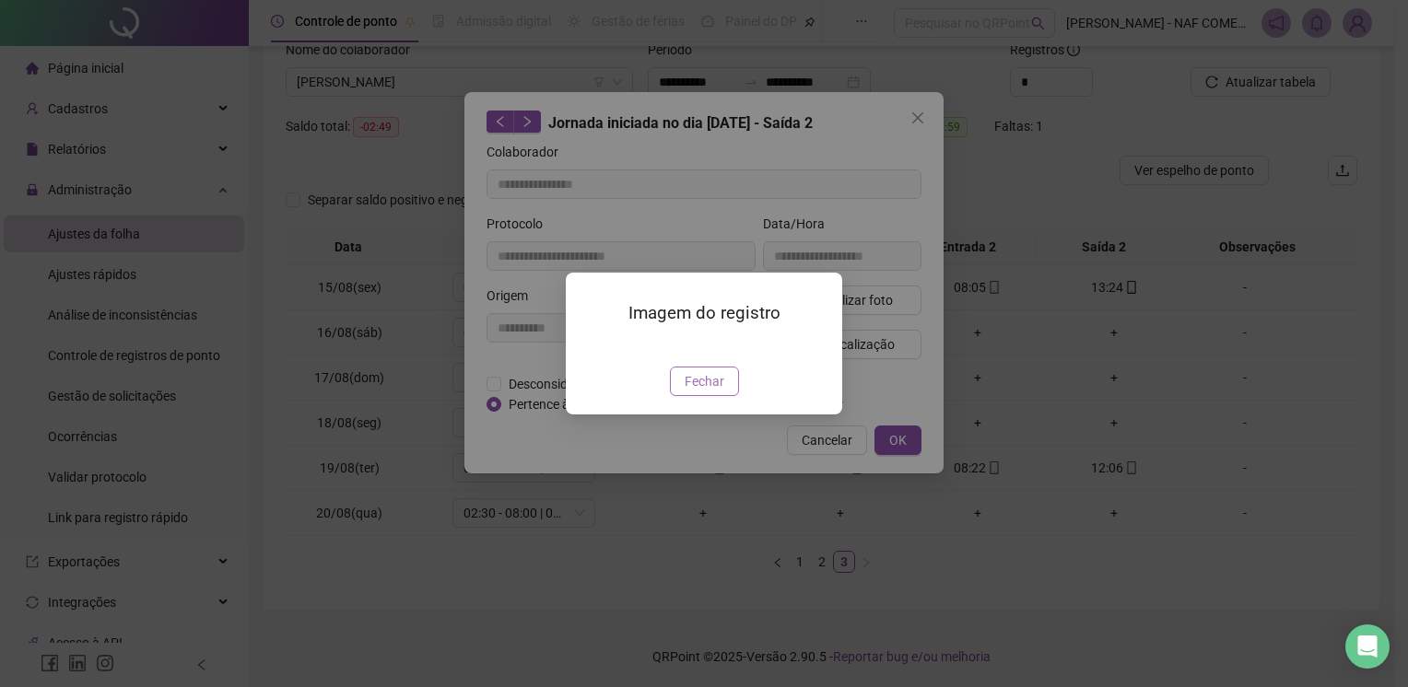
click at [712, 392] on span "Fechar" at bounding box center [705, 381] width 40 height 20
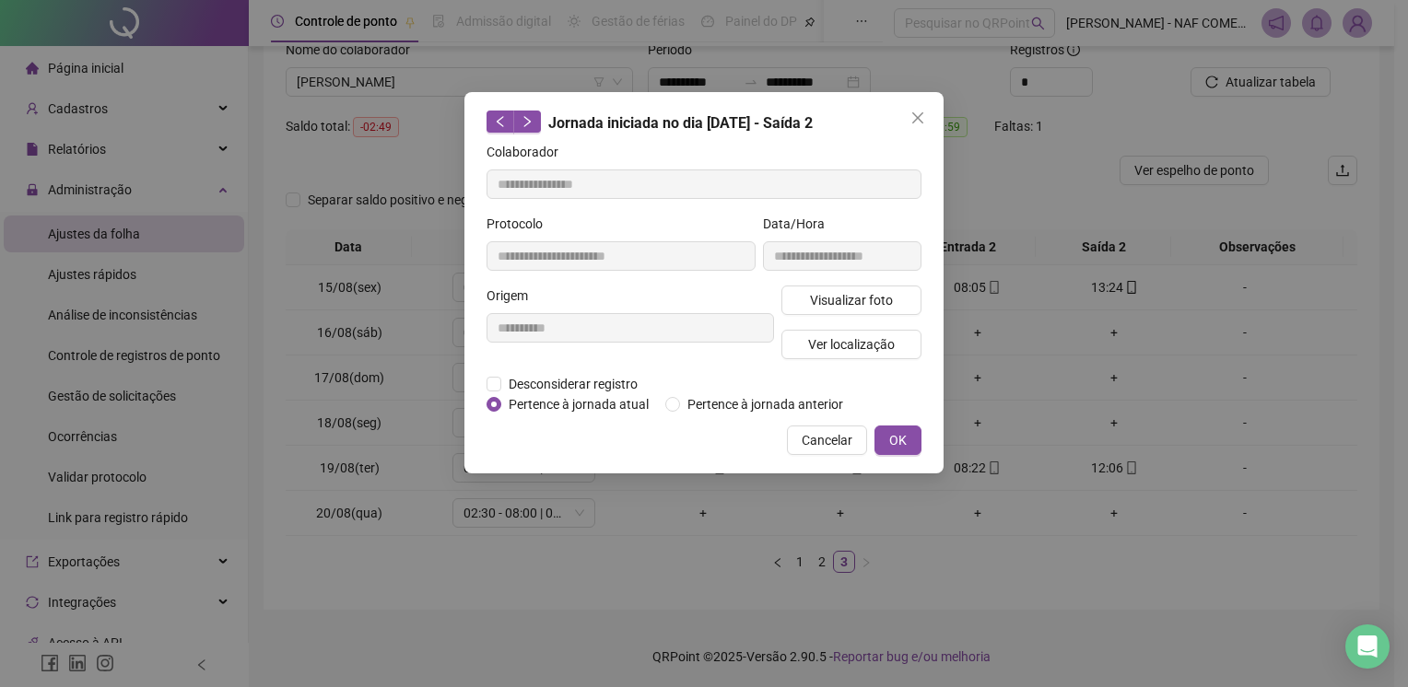
click at [919, 120] on icon "close" at bounding box center [917, 118] width 15 height 15
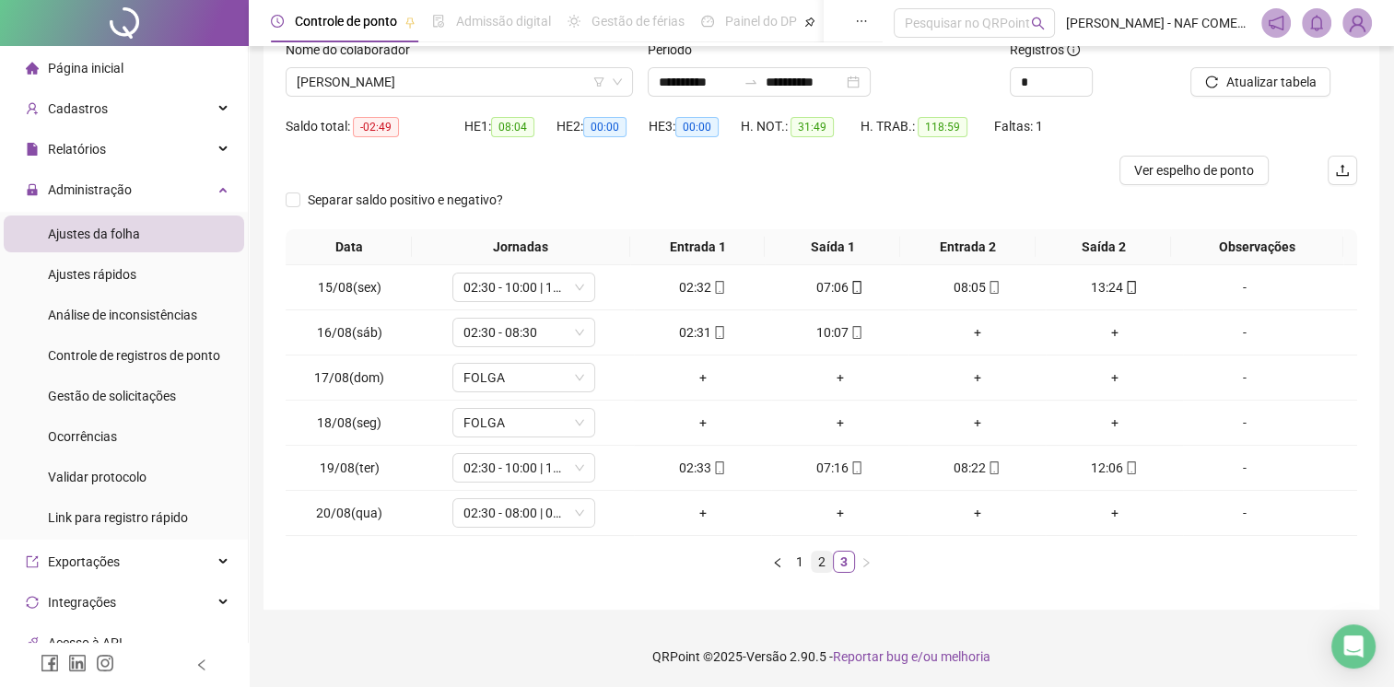
click at [812, 563] on link "2" at bounding box center [822, 562] width 20 height 20
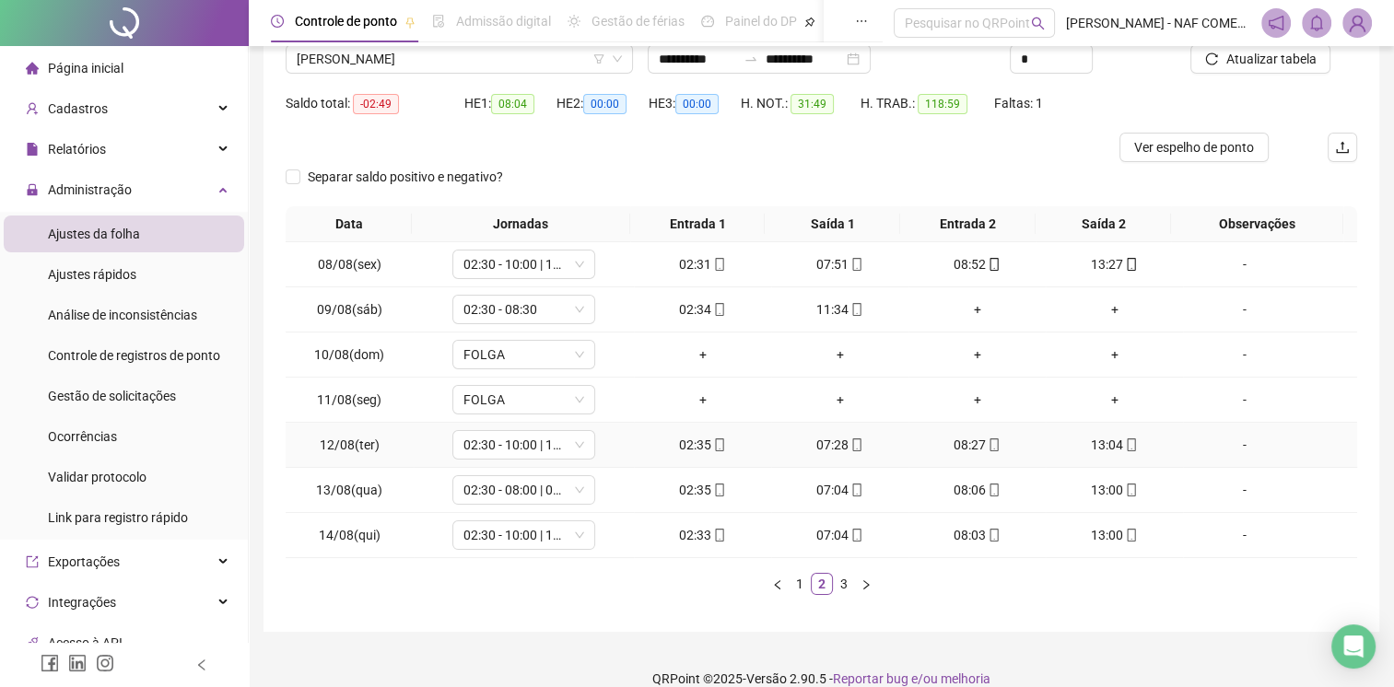
scroll to position [175, 0]
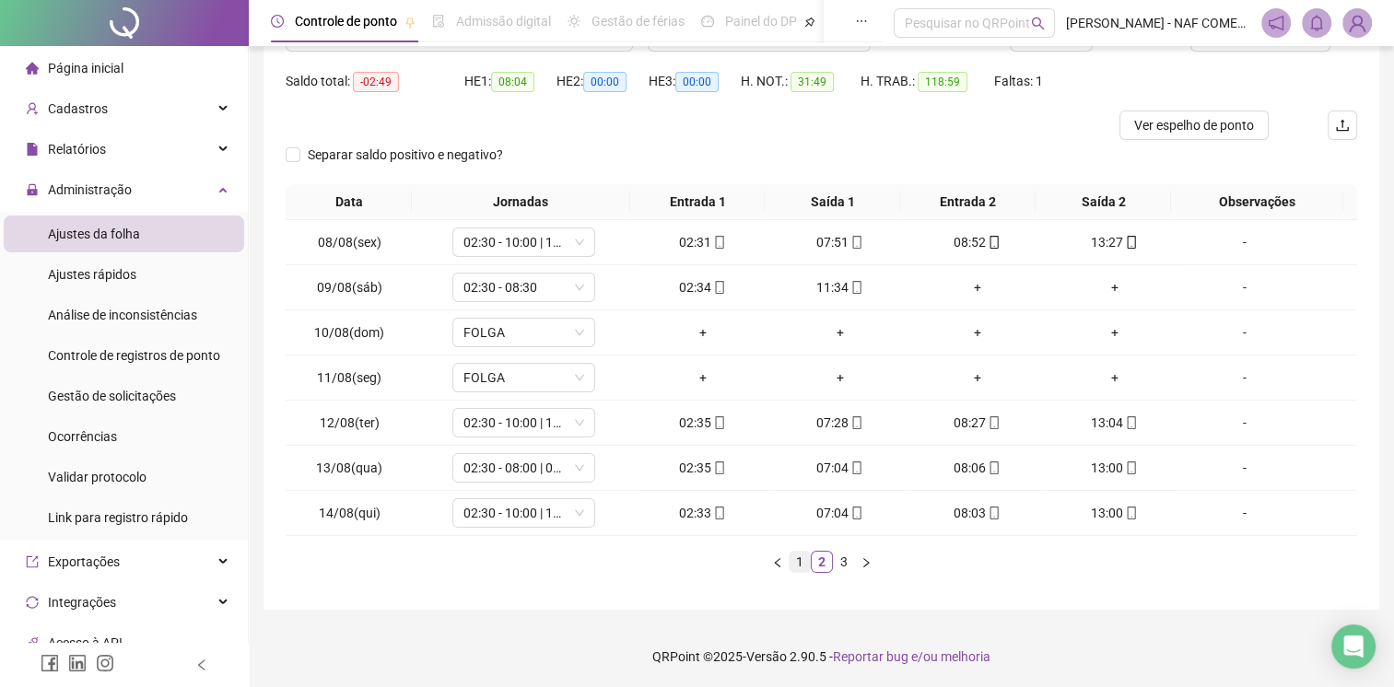
click at [800, 562] on link "1" at bounding box center [800, 562] width 20 height 20
click at [838, 558] on link "3" at bounding box center [844, 562] width 20 height 20
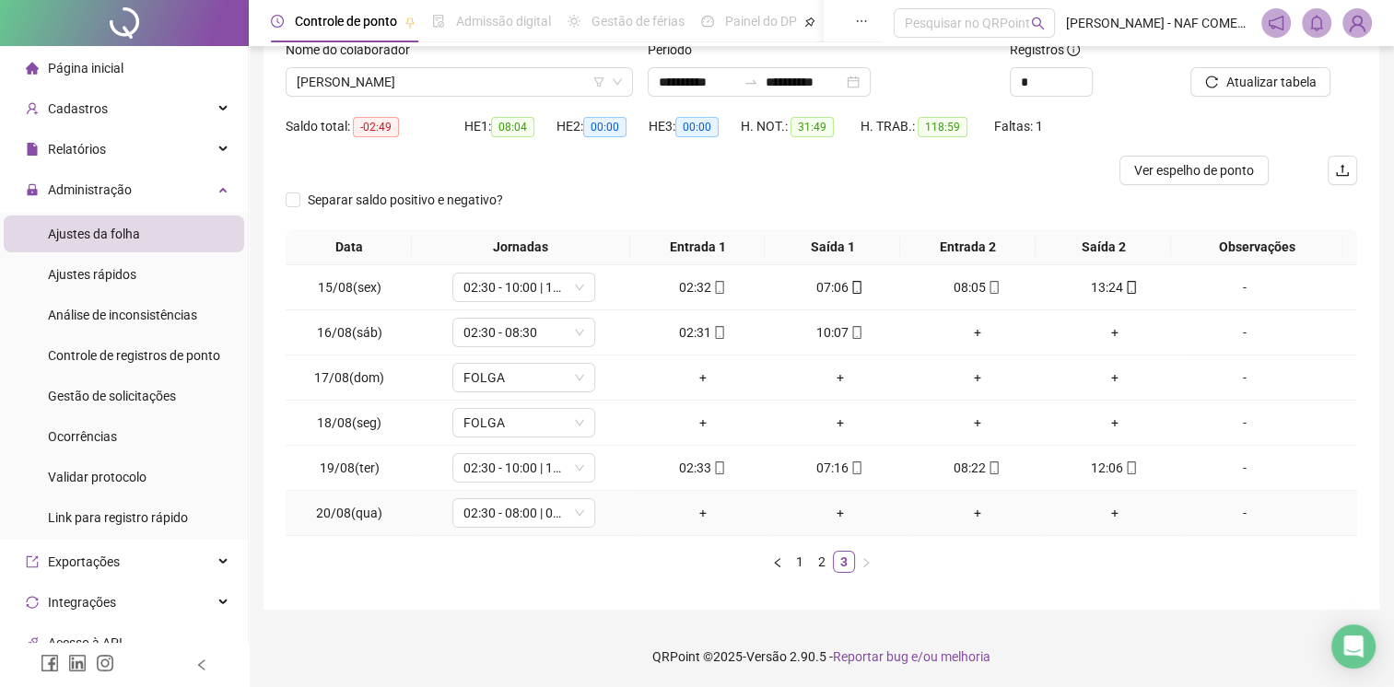
click at [1234, 517] on div "-" at bounding box center [1244, 513] width 109 height 20
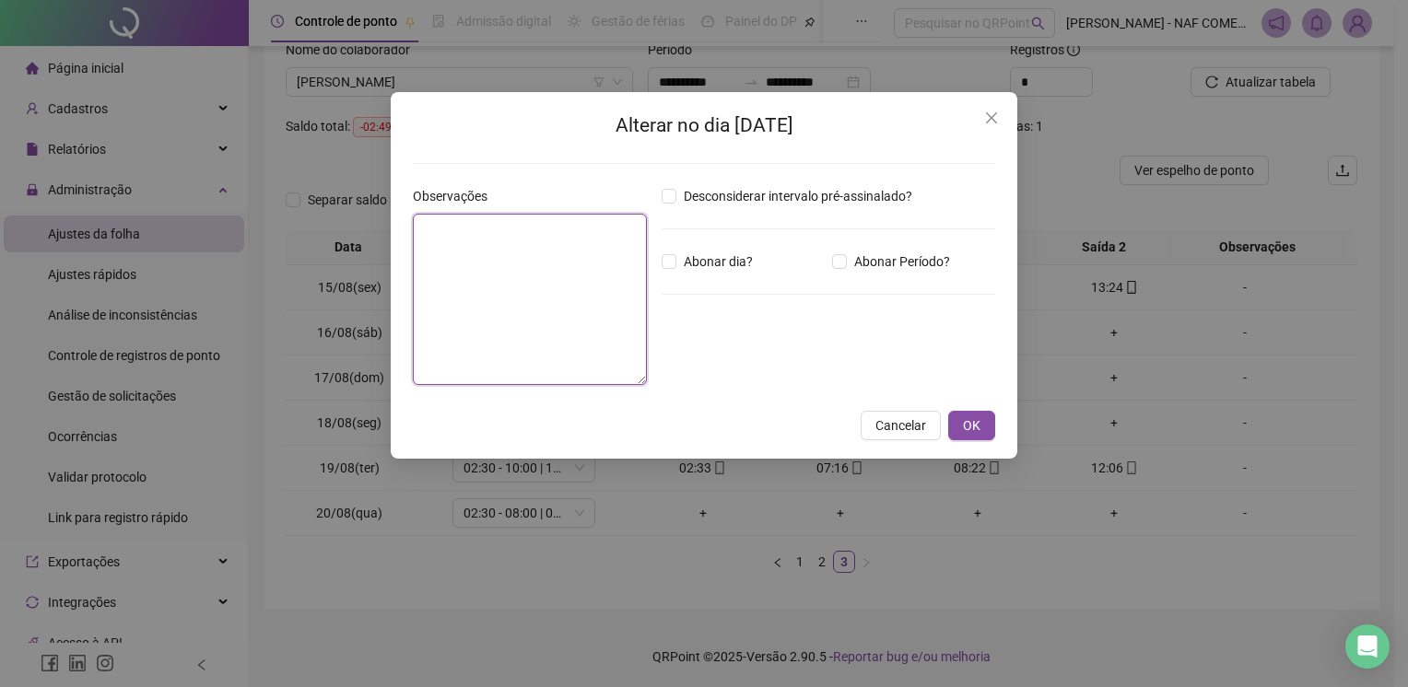
click at [435, 277] on textarea at bounding box center [530, 299] width 234 height 171
type textarea "*"
click at [963, 411] on button "OK" at bounding box center [971, 425] width 47 height 29
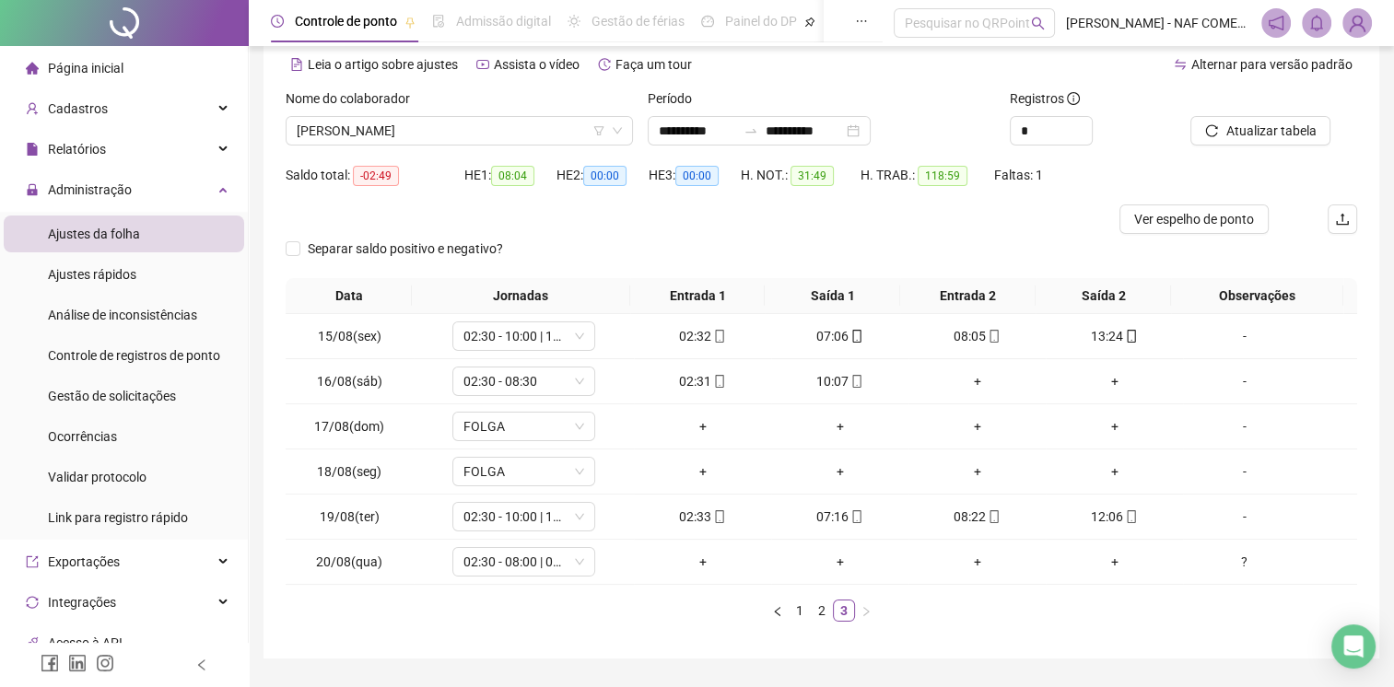
scroll to position [0, 0]
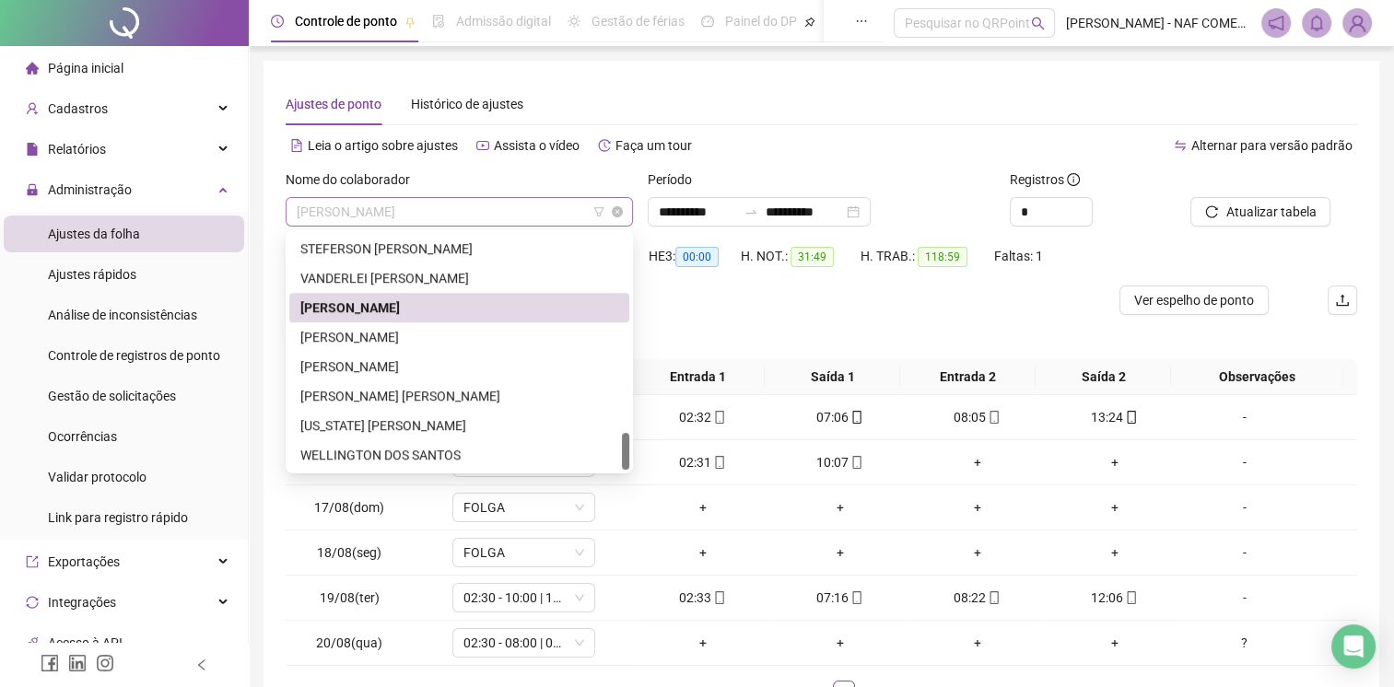
click at [462, 208] on span "[PERSON_NAME]" at bounding box center [459, 212] width 325 height 28
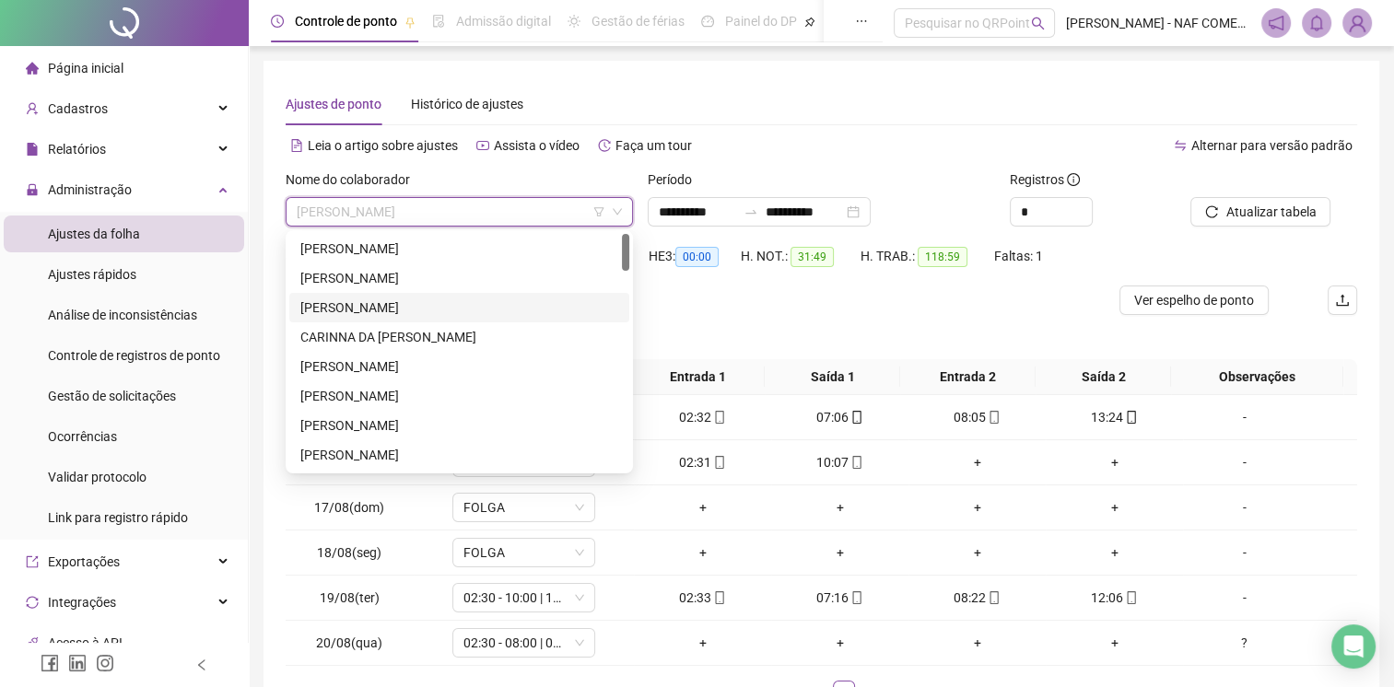
click at [401, 309] on div "[PERSON_NAME]" at bounding box center [459, 308] width 318 height 20
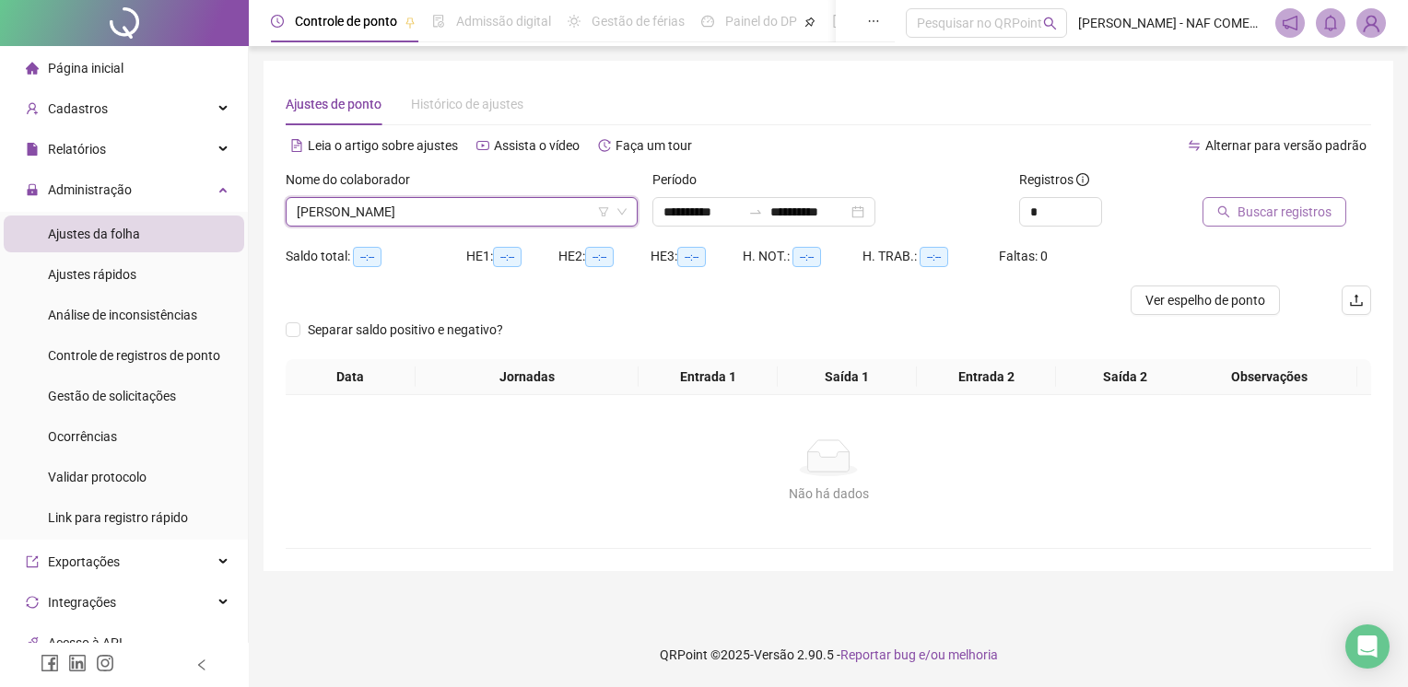
click at [1271, 213] on span "Buscar registros" at bounding box center [1284, 212] width 94 height 20
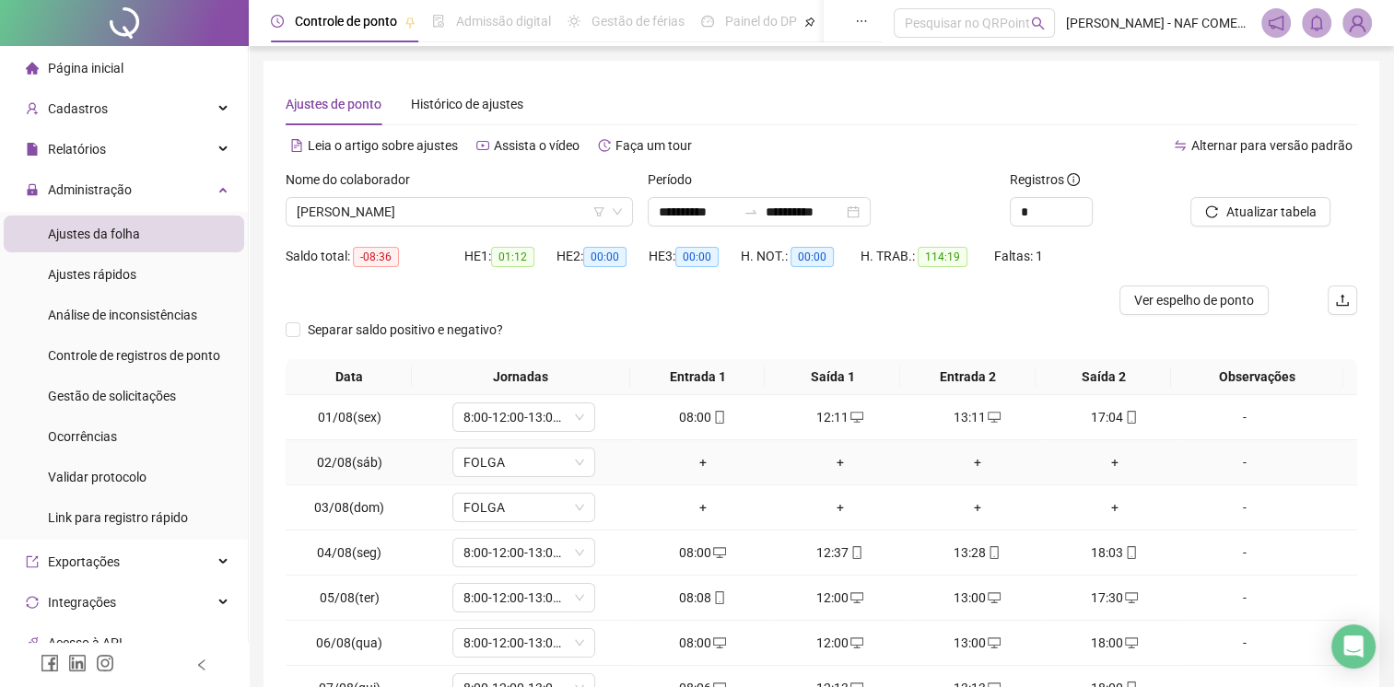
scroll to position [175, 0]
